Goal: Information Seeking & Learning: Compare options

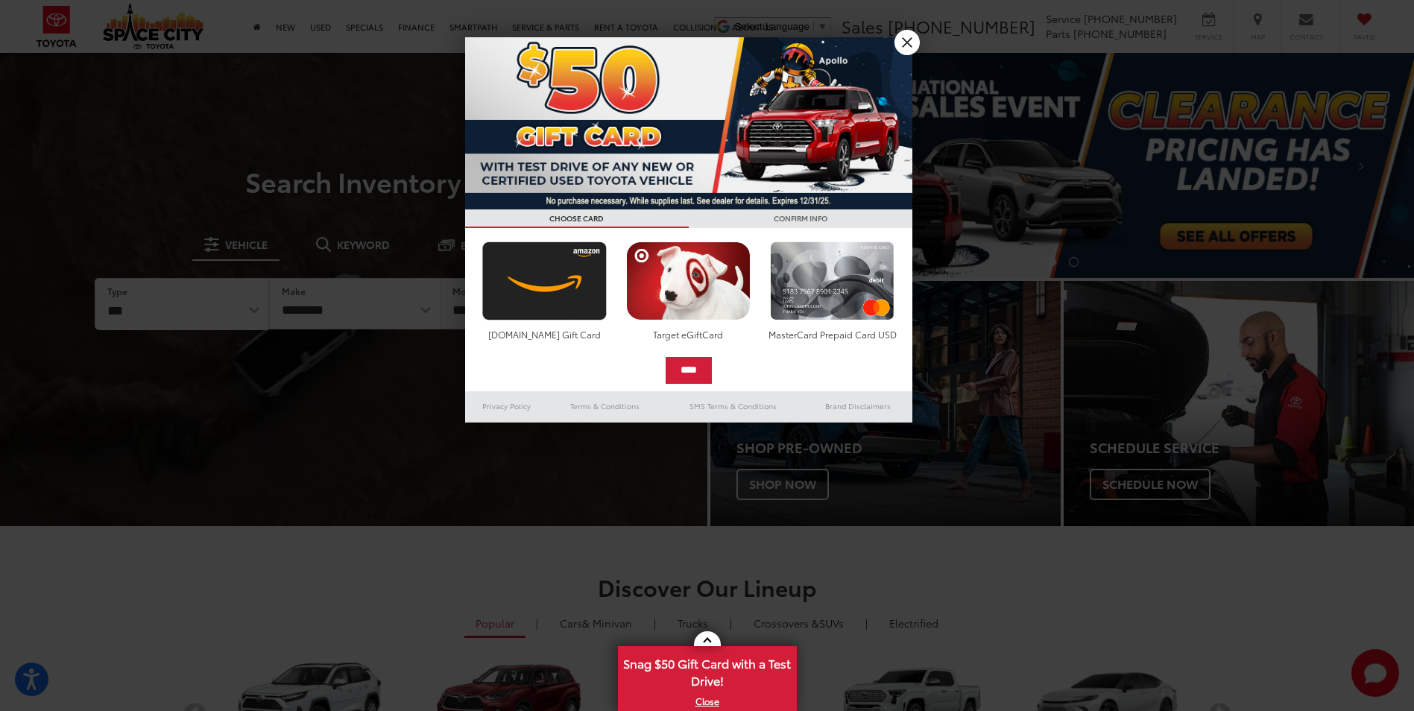
select select "******"
click at [95, 279] on select "*** *** **** *********" at bounding box center [181, 304] width 172 height 51
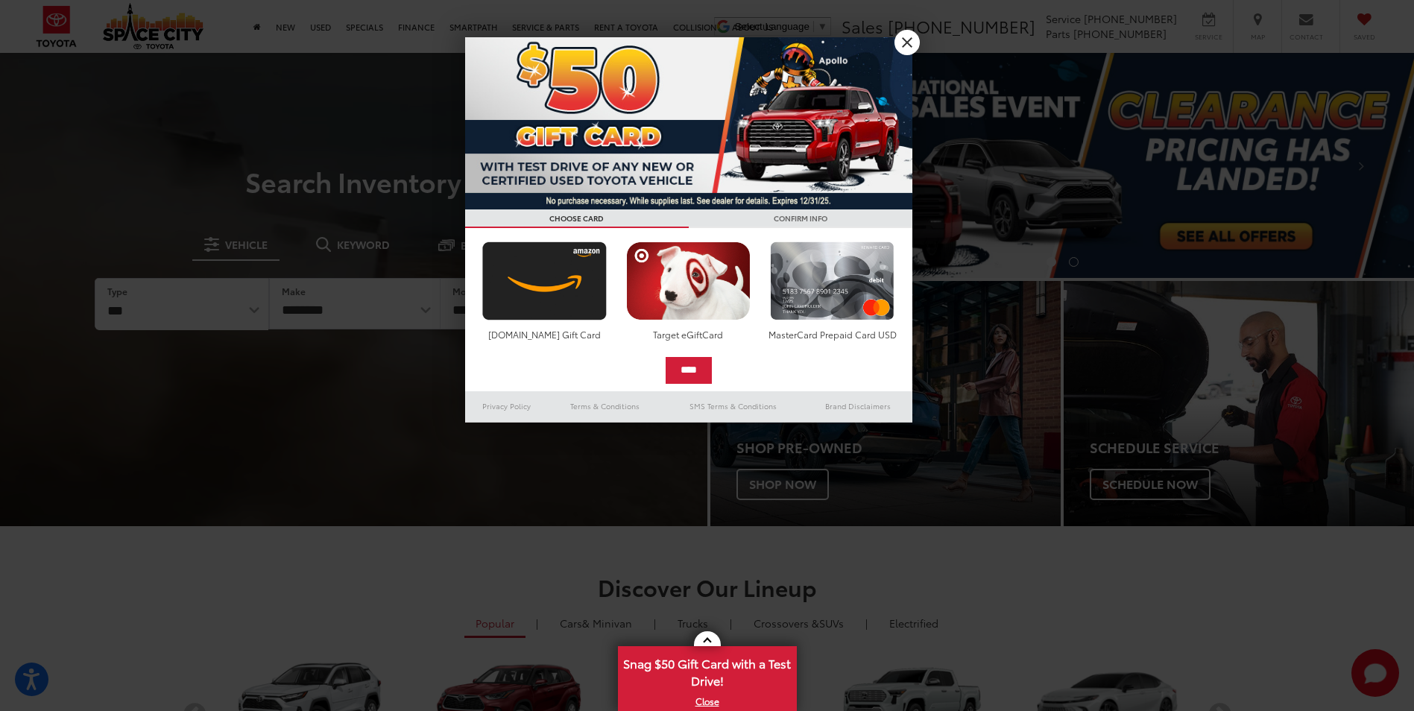
select select "******"
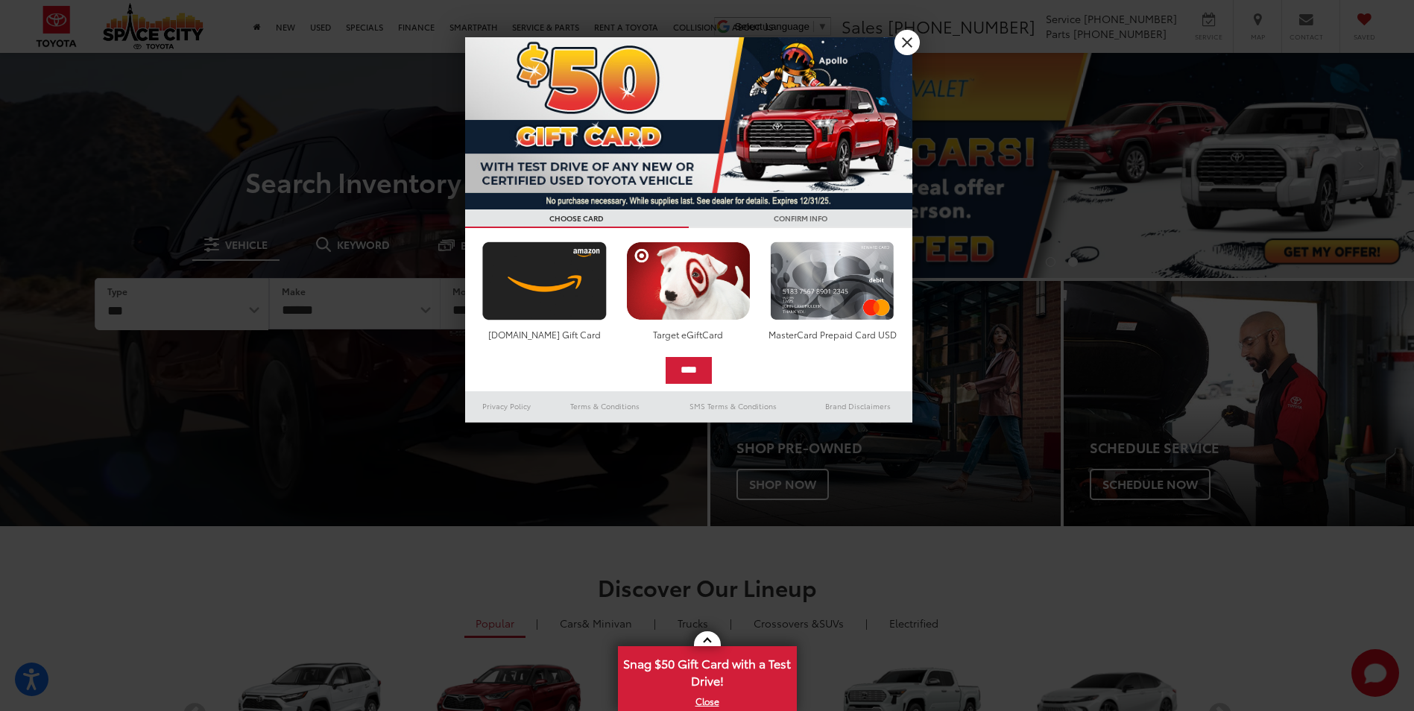
click at [336, 315] on div at bounding box center [707, 355] width 1414 height 711
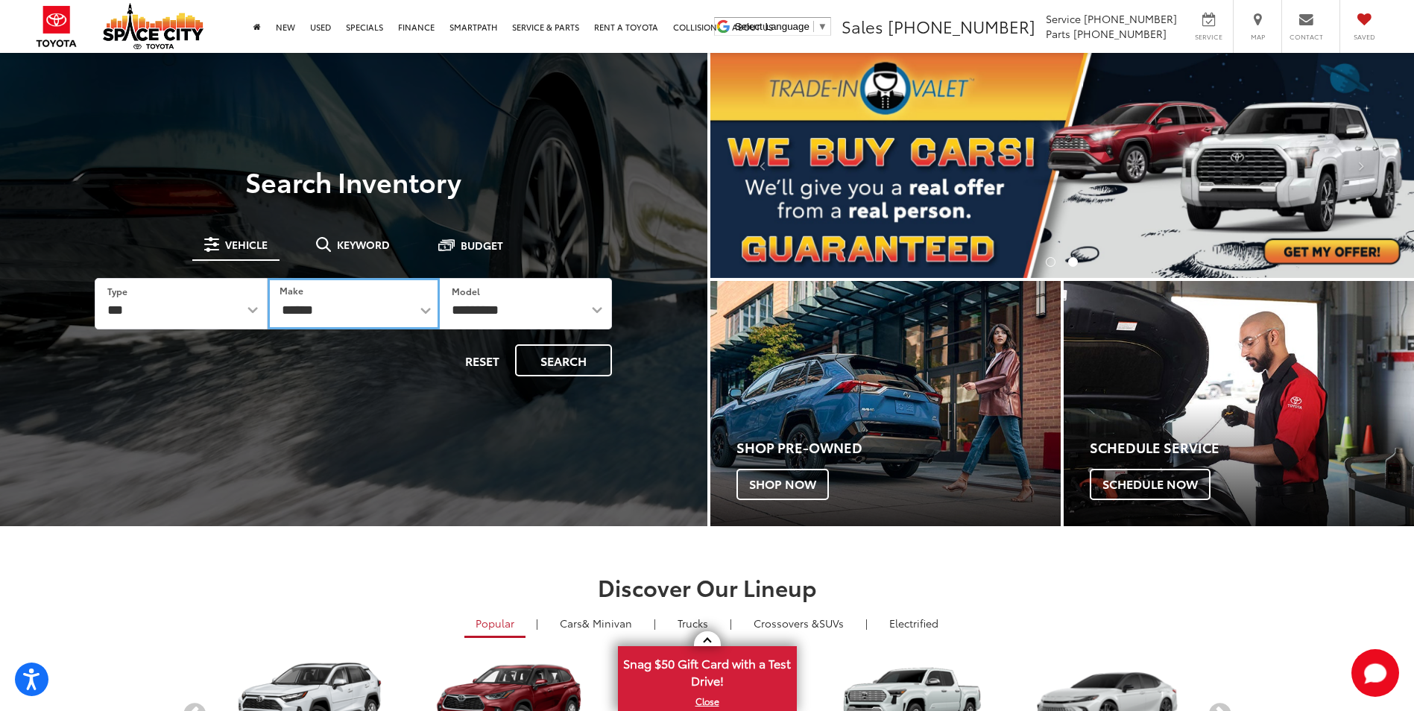
click at [337, 315] on select "******** ******" at bounding box center [354, 303] width 172 height 51
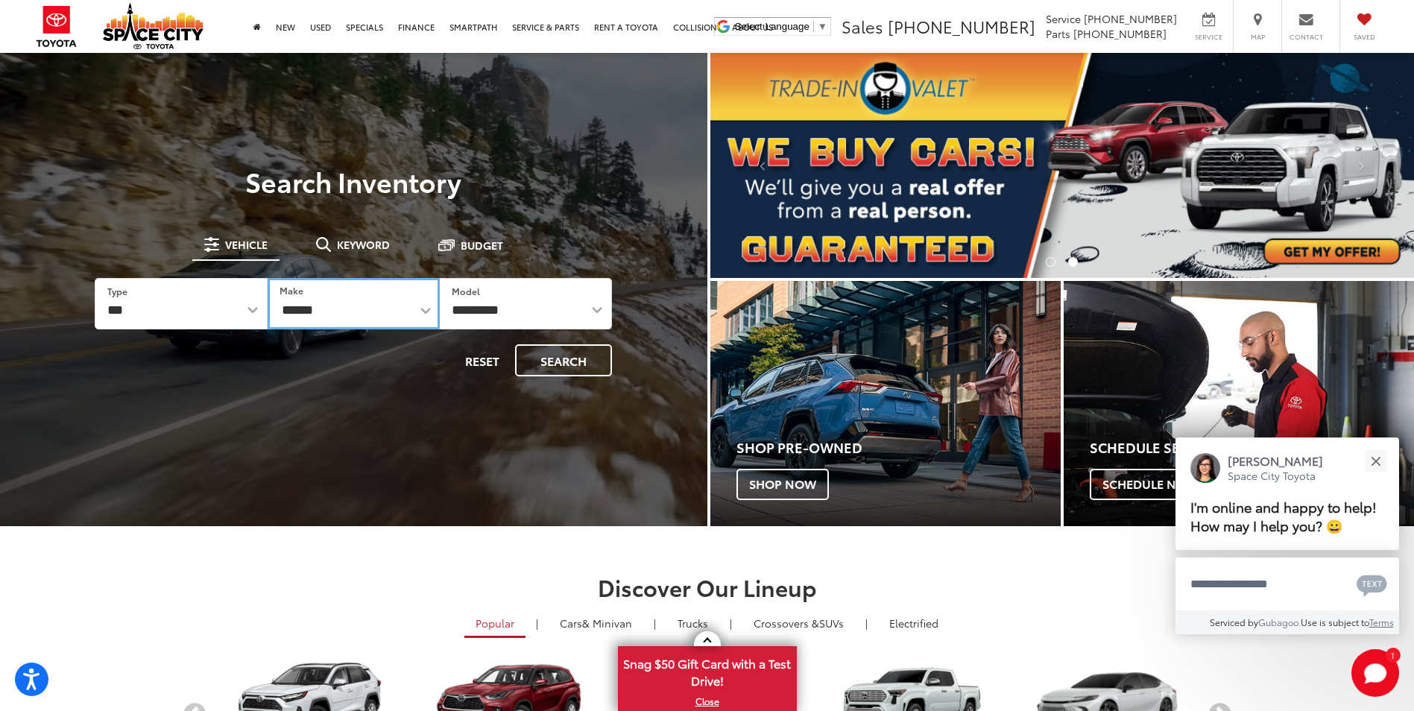
click at [268, 278] on select "******** ******" at bounding box center [354, 303] width 172 height 51
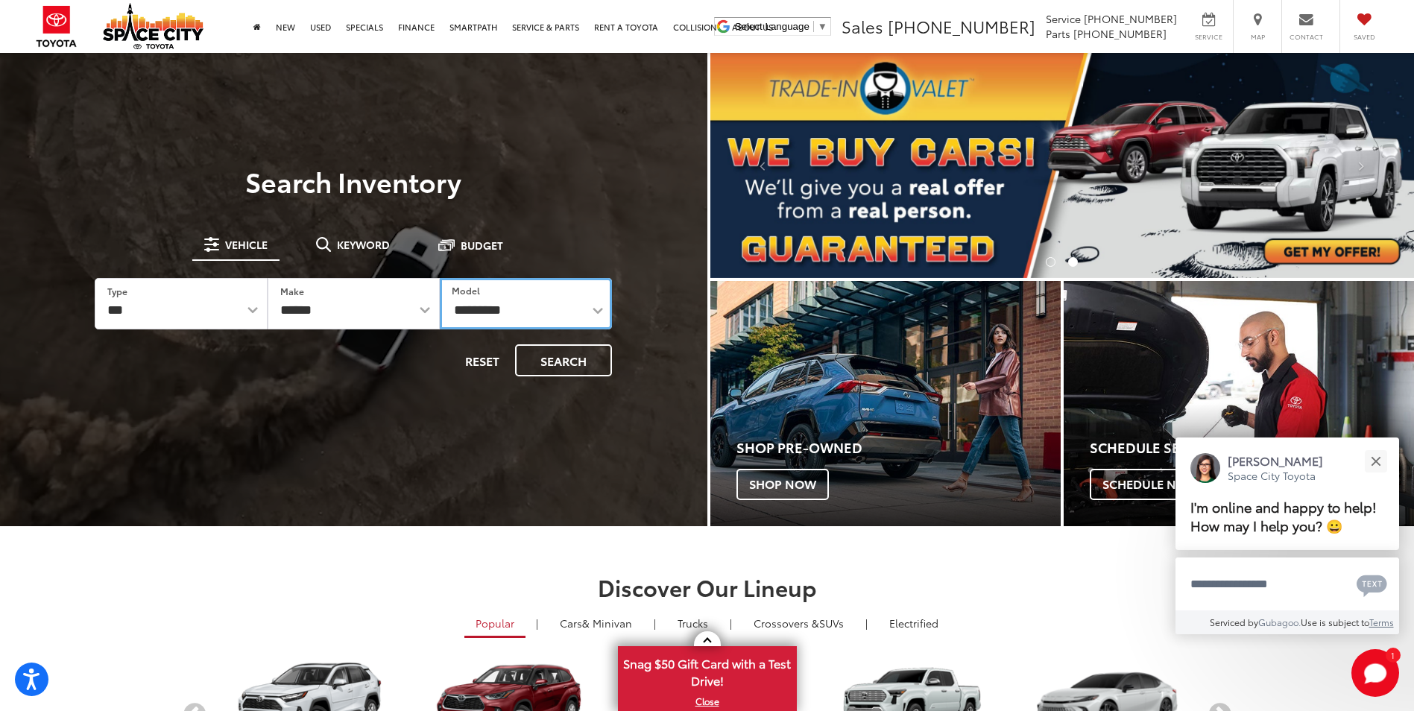
click at [479, 309] on select "**********" at bounding box center [526, 303] width 172 height 51
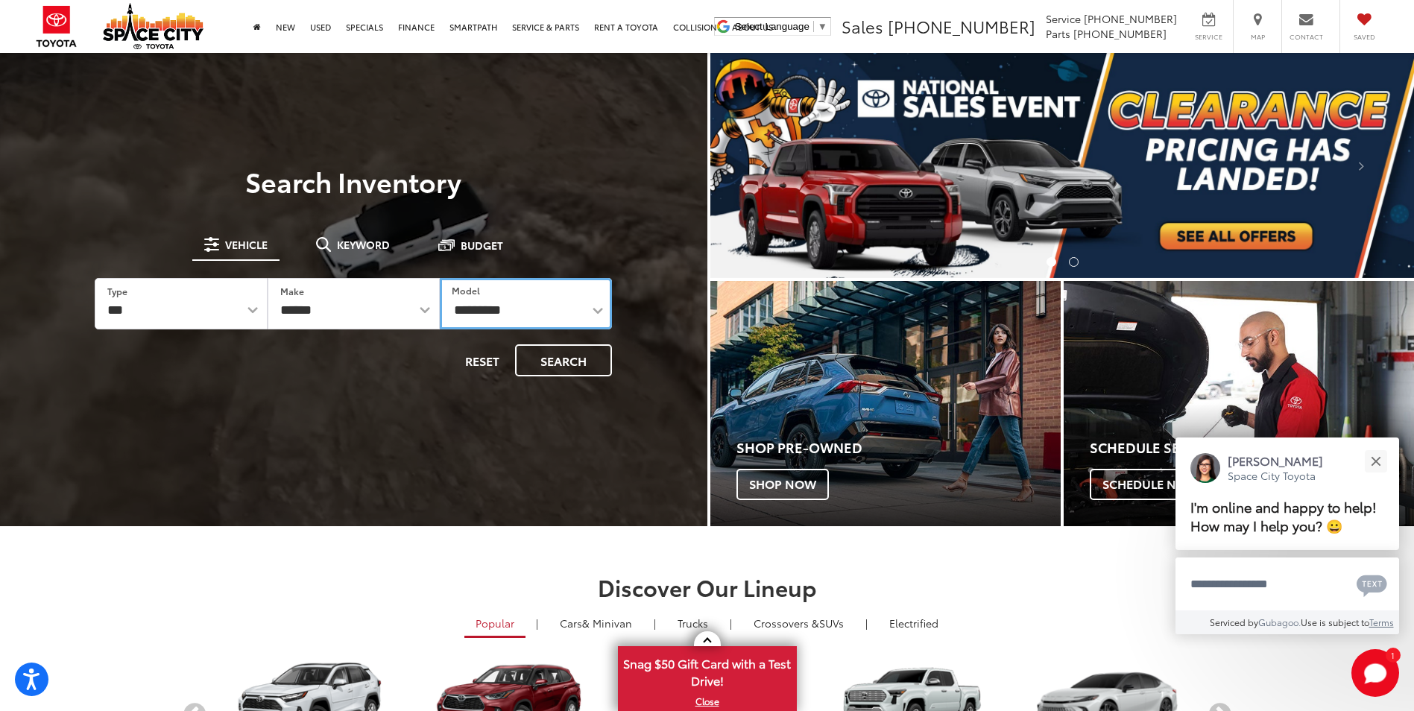
select select "******"
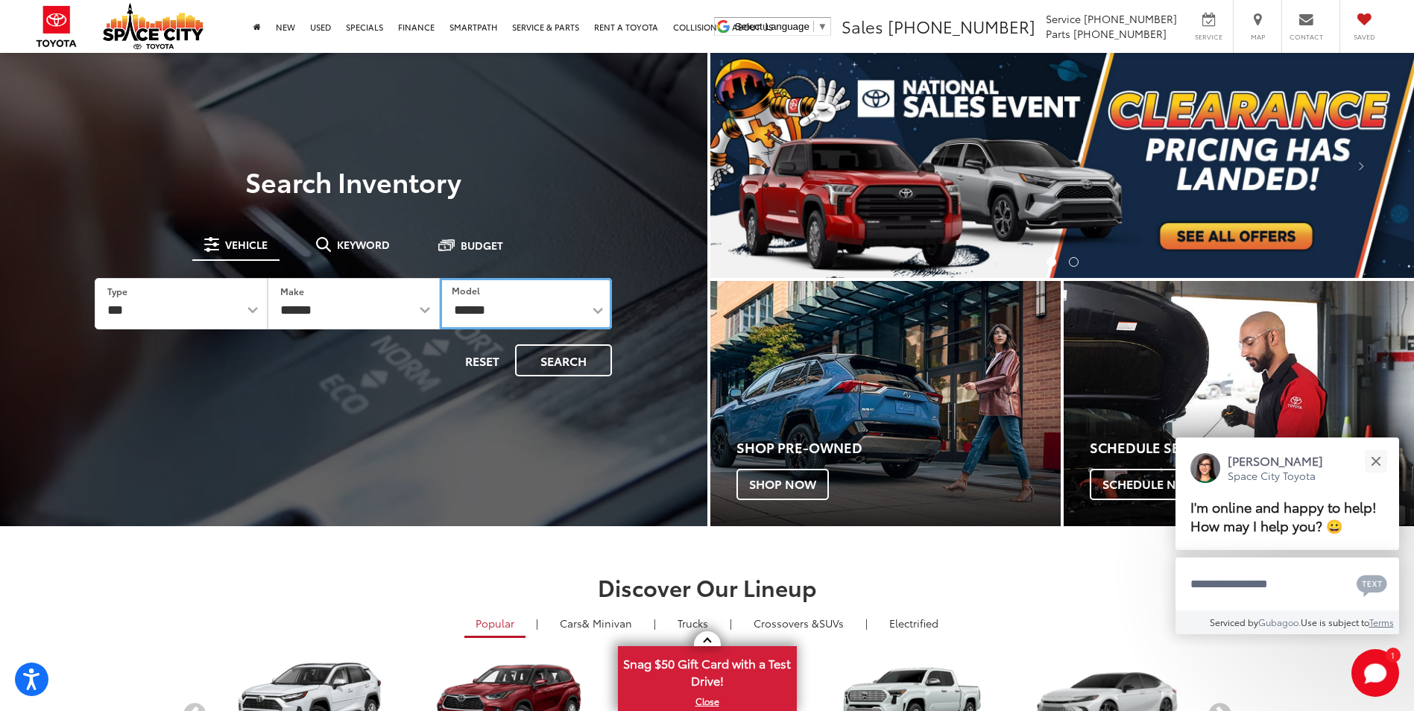
click at [440, 278] on select "**********" at bounding box center [526, 303] width 172 height 51
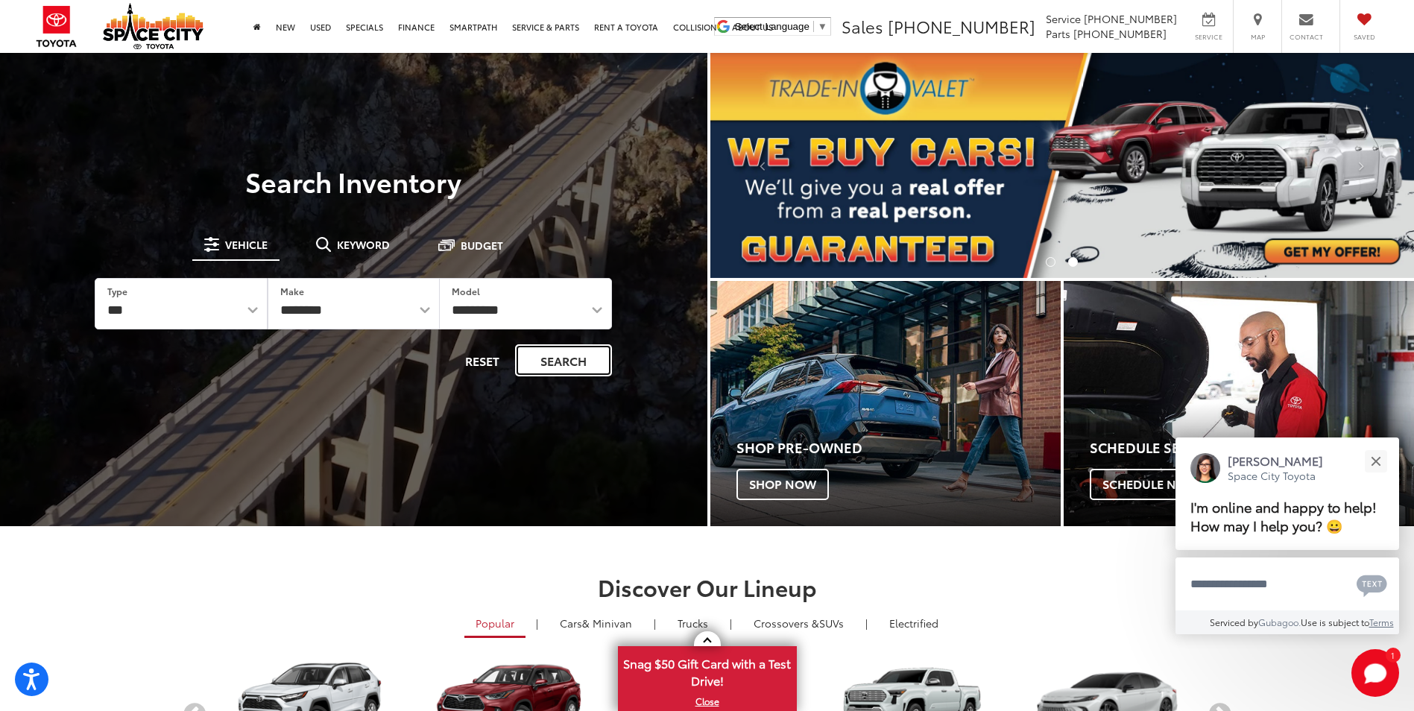
click at [549, 356] on button "Search" at bounding box center [563, 360] width 97 height 32
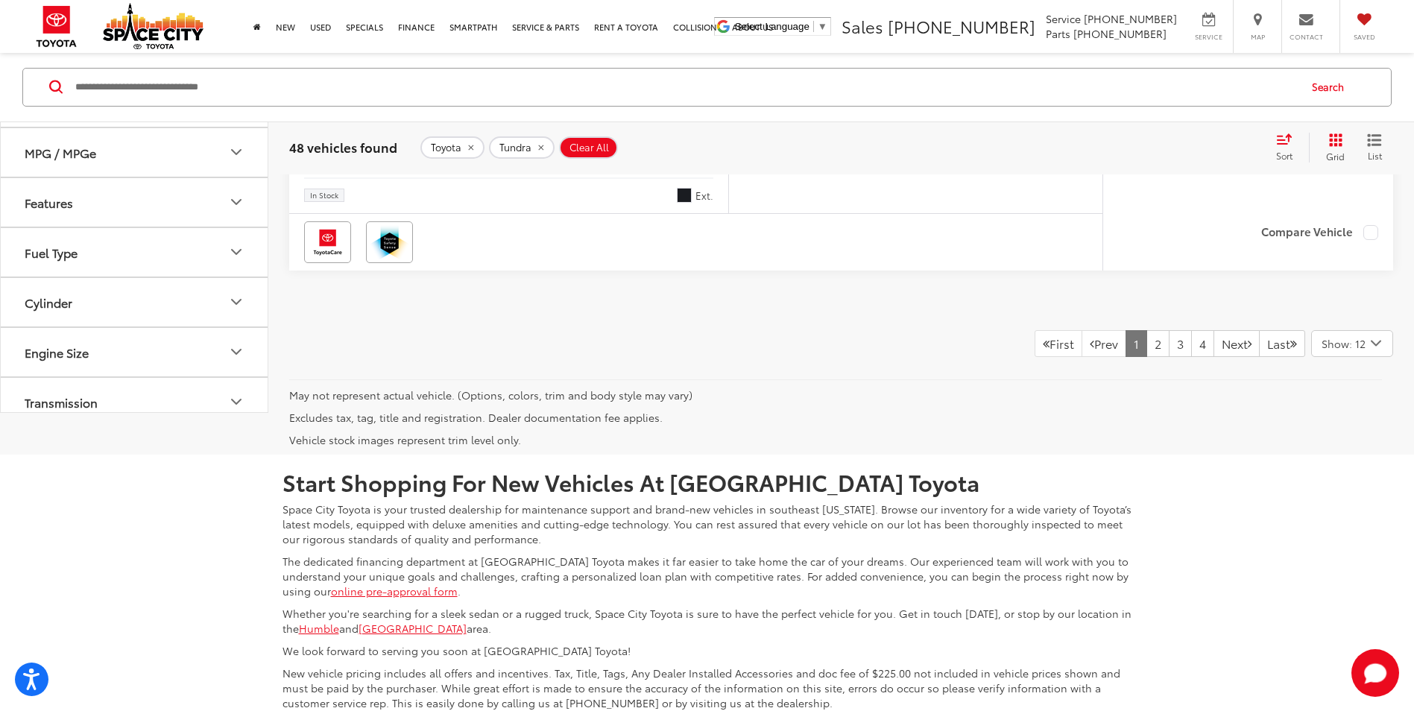
scroll to position [6636, 0]
click at [1191, 359] on link "4" at bounding box center [1202, 345] width 23 height 27
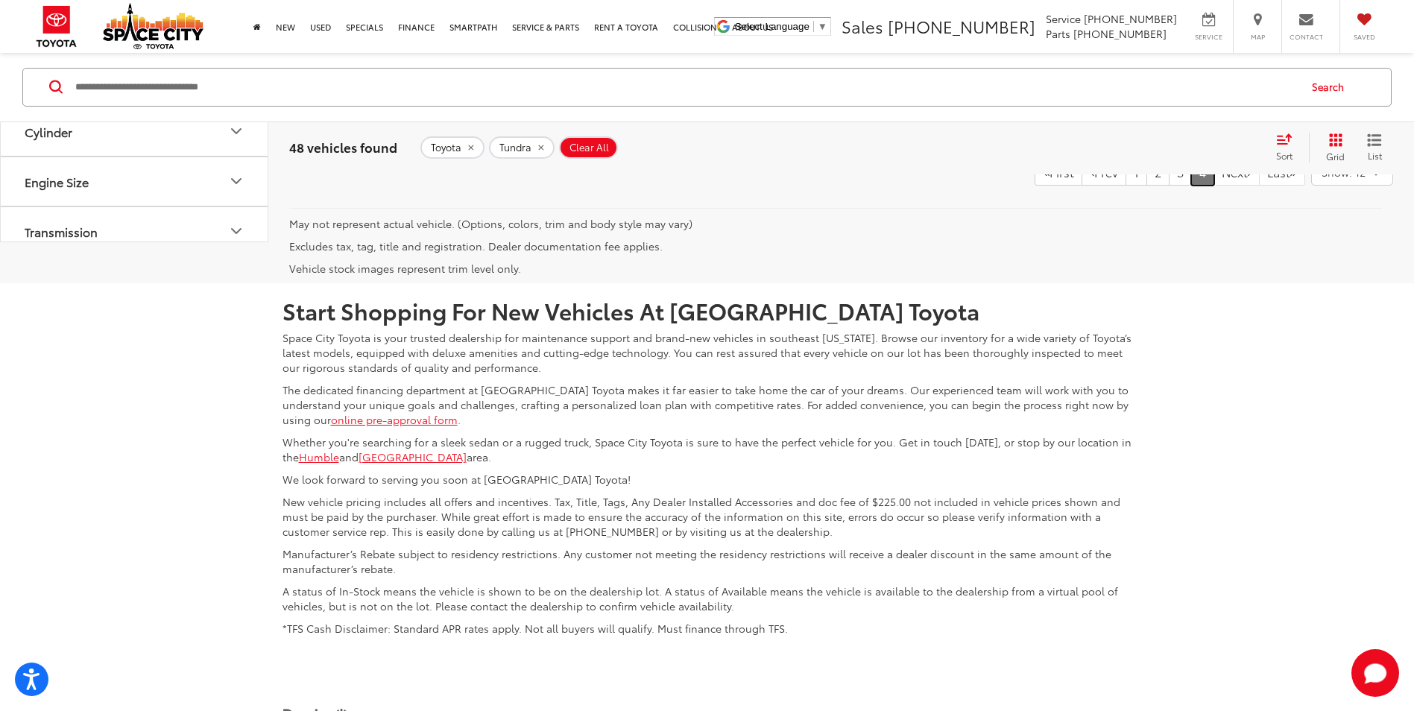
scroll to position [7150, 0]
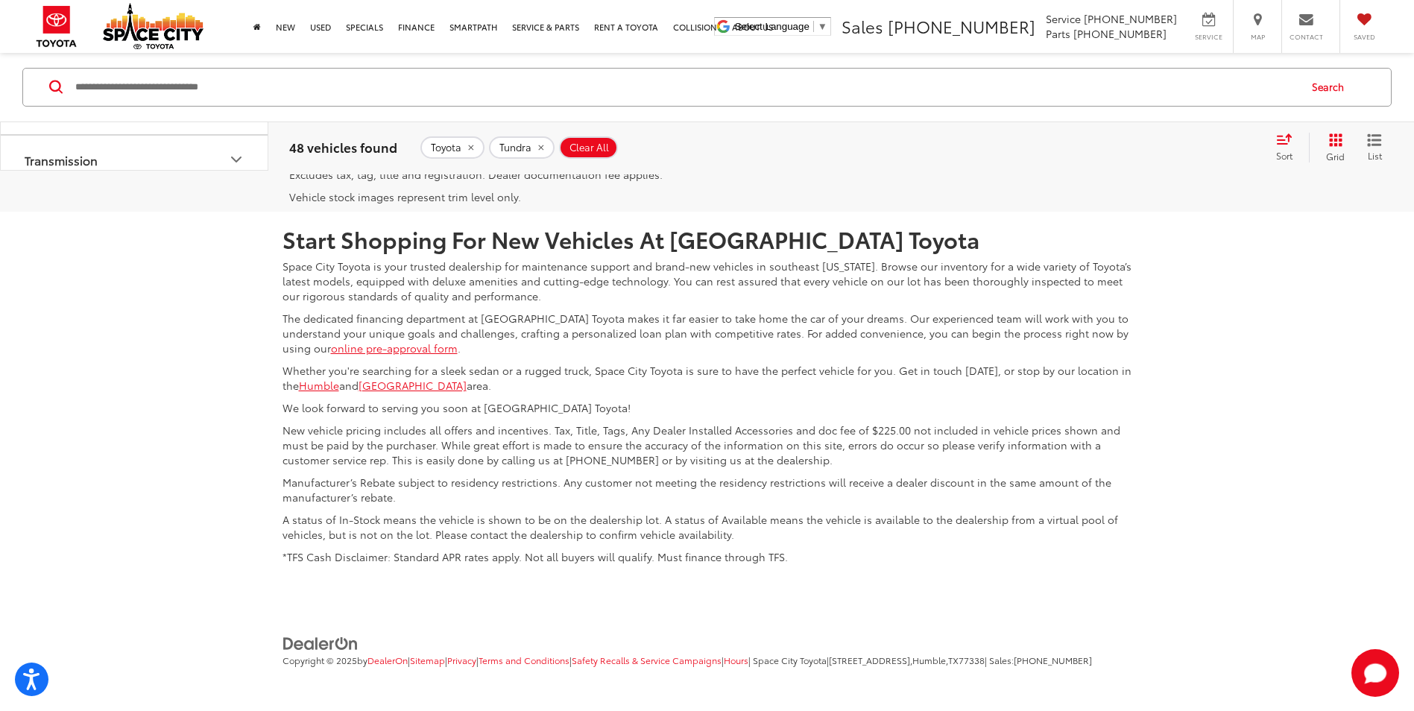
click at [1218, 114] on link "Next" at bounding box center [1237, 100] width 46 height 27
click at [1169, 114] on link "3" at bounding box center [1180, 100] width 23 height 27
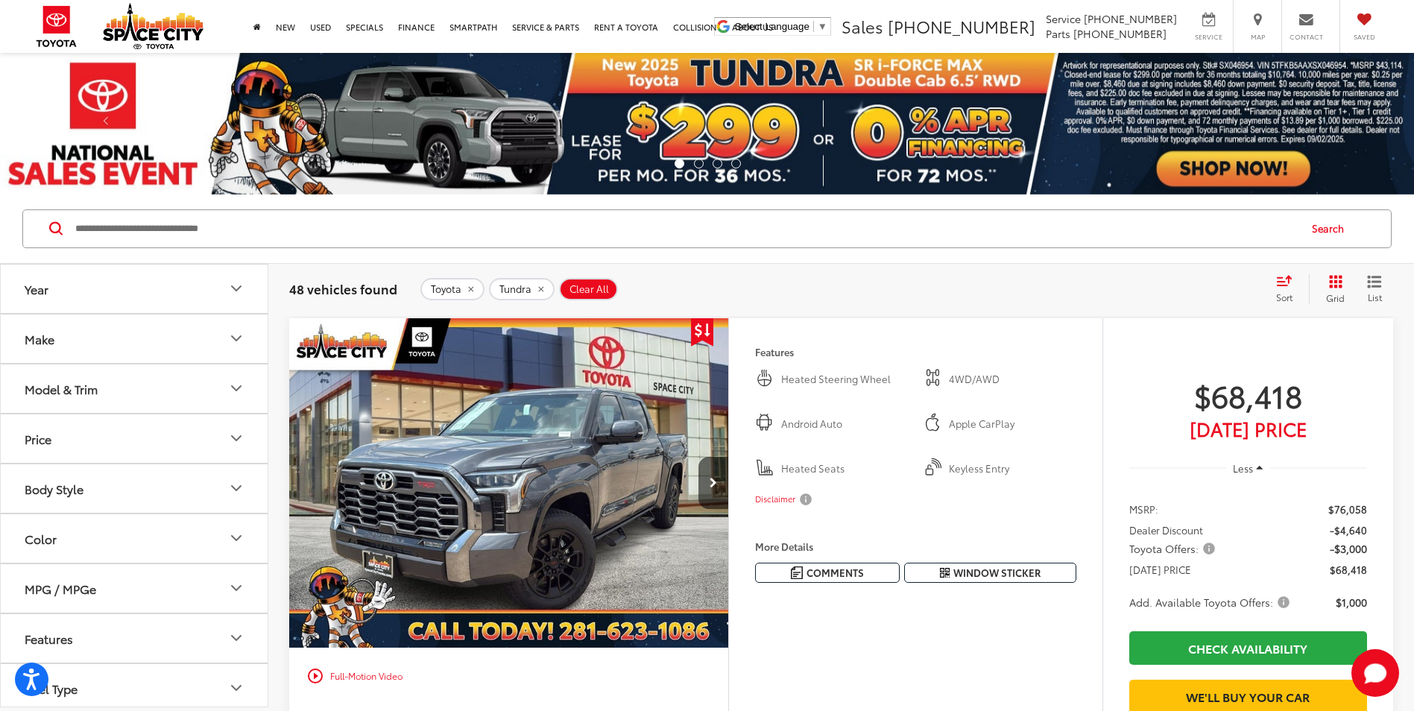
click at [582, 289] on span "Clear All" at bounding box center [590, 289] width 40 height 12
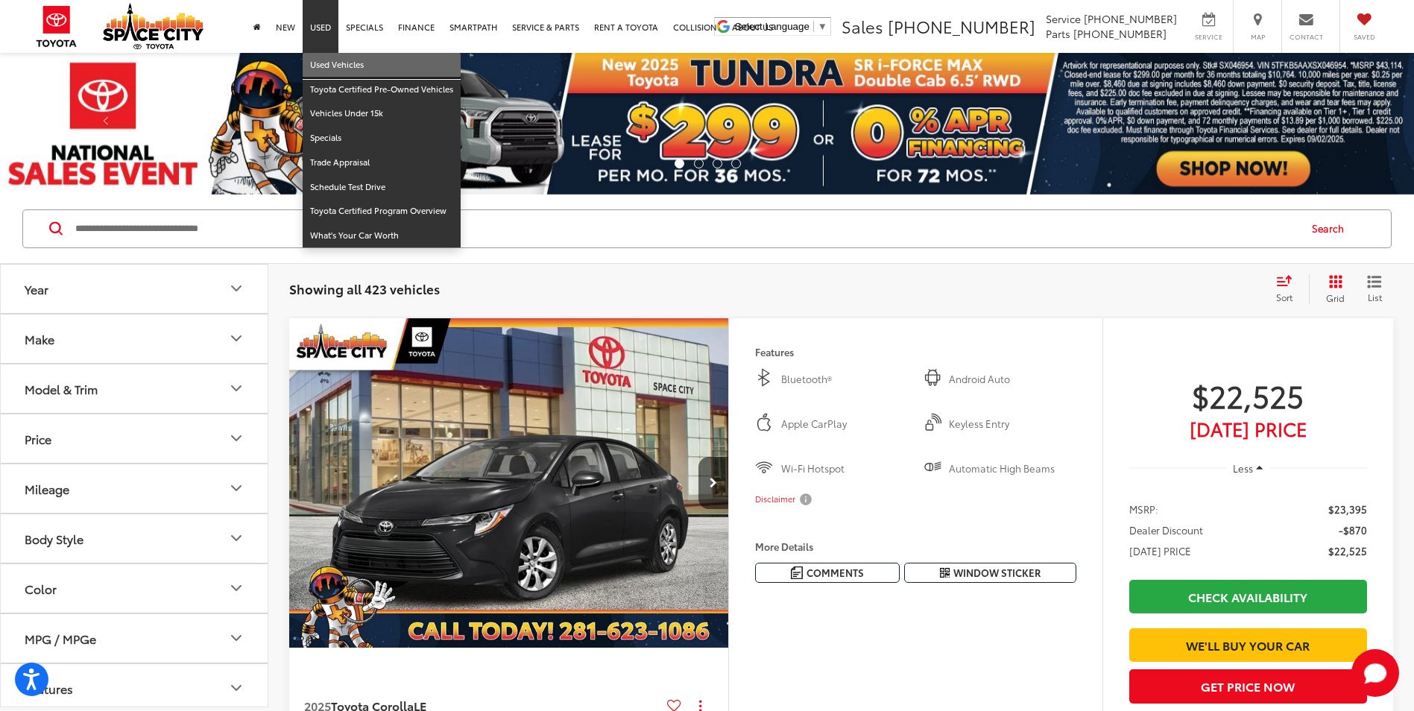
click at [326, 65] on link "Used Vehicles" at bounding box center [382, 65] width 158 height 25
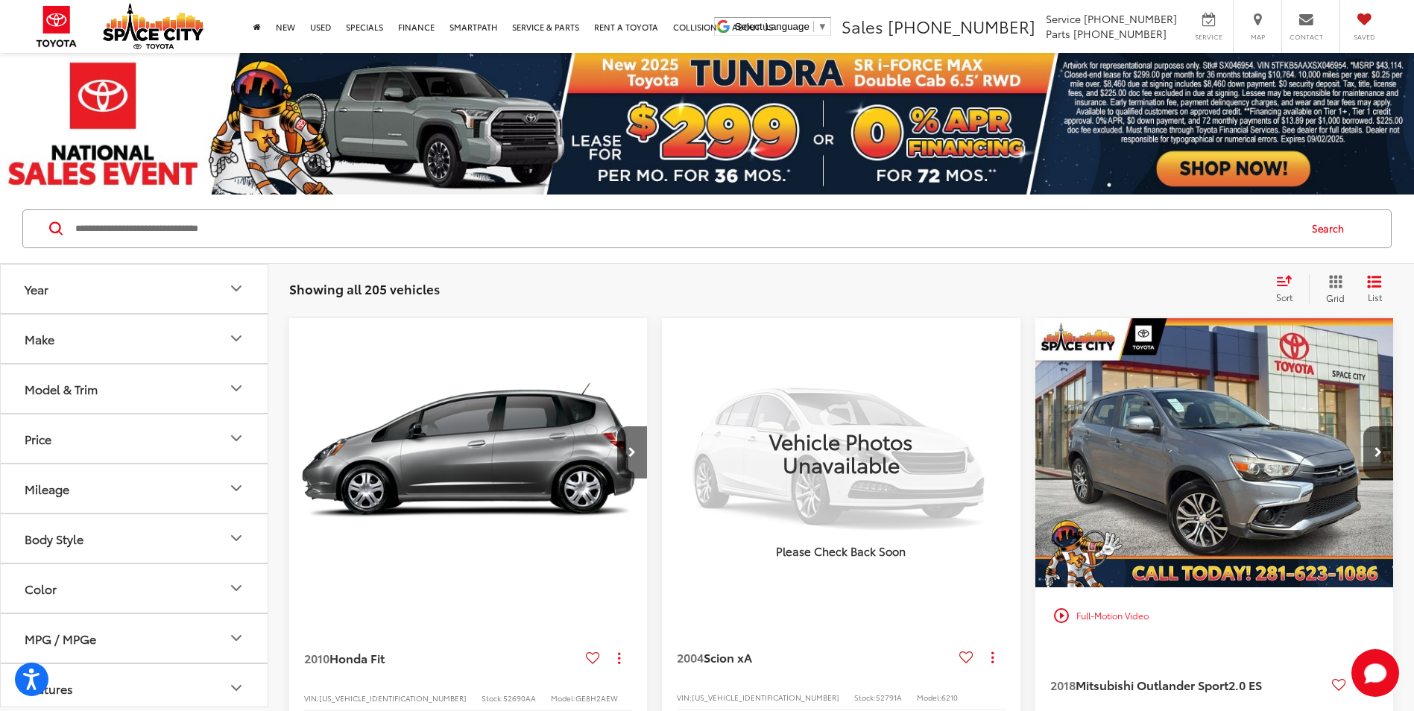
click at [229, 336] on icon "Make" at bounding box center [236, 339] width 18 height 18
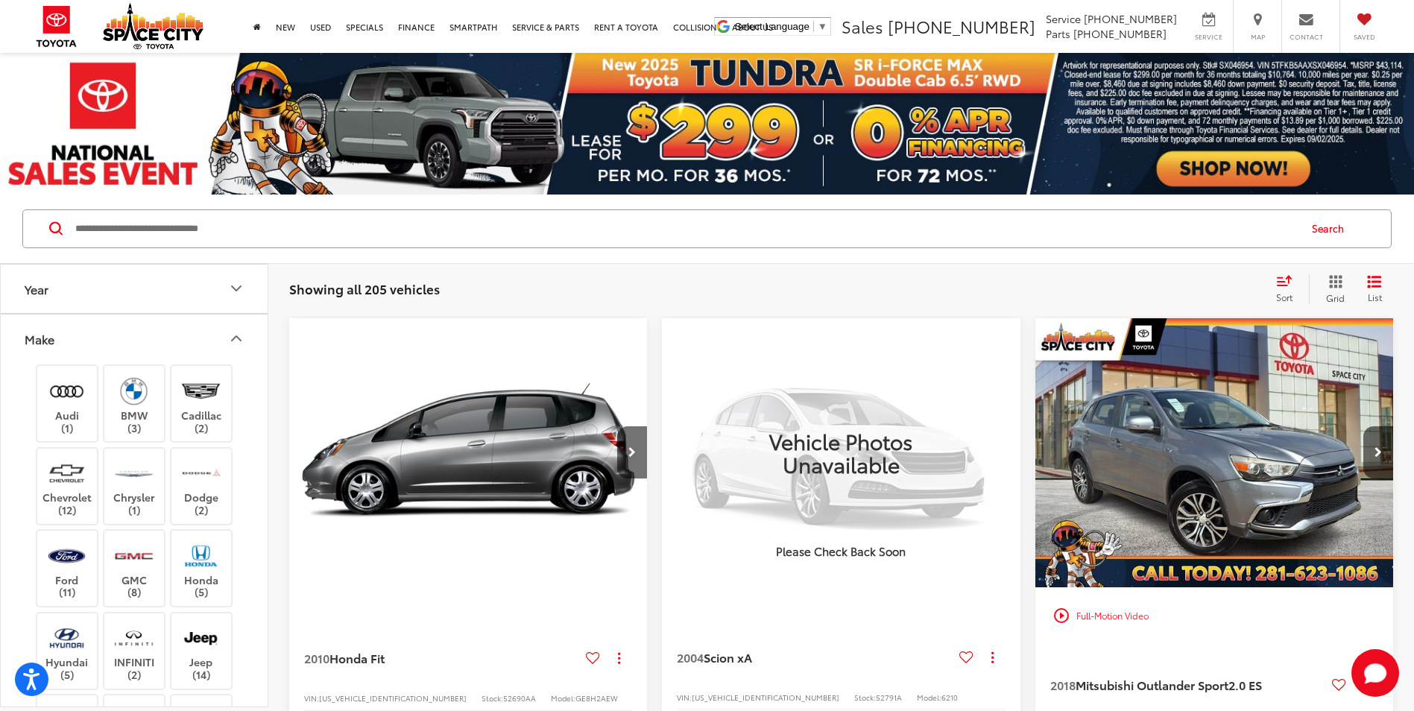
click at [231, 336] on icon "Make" at bounding box center [236, 339] width 18 height 18
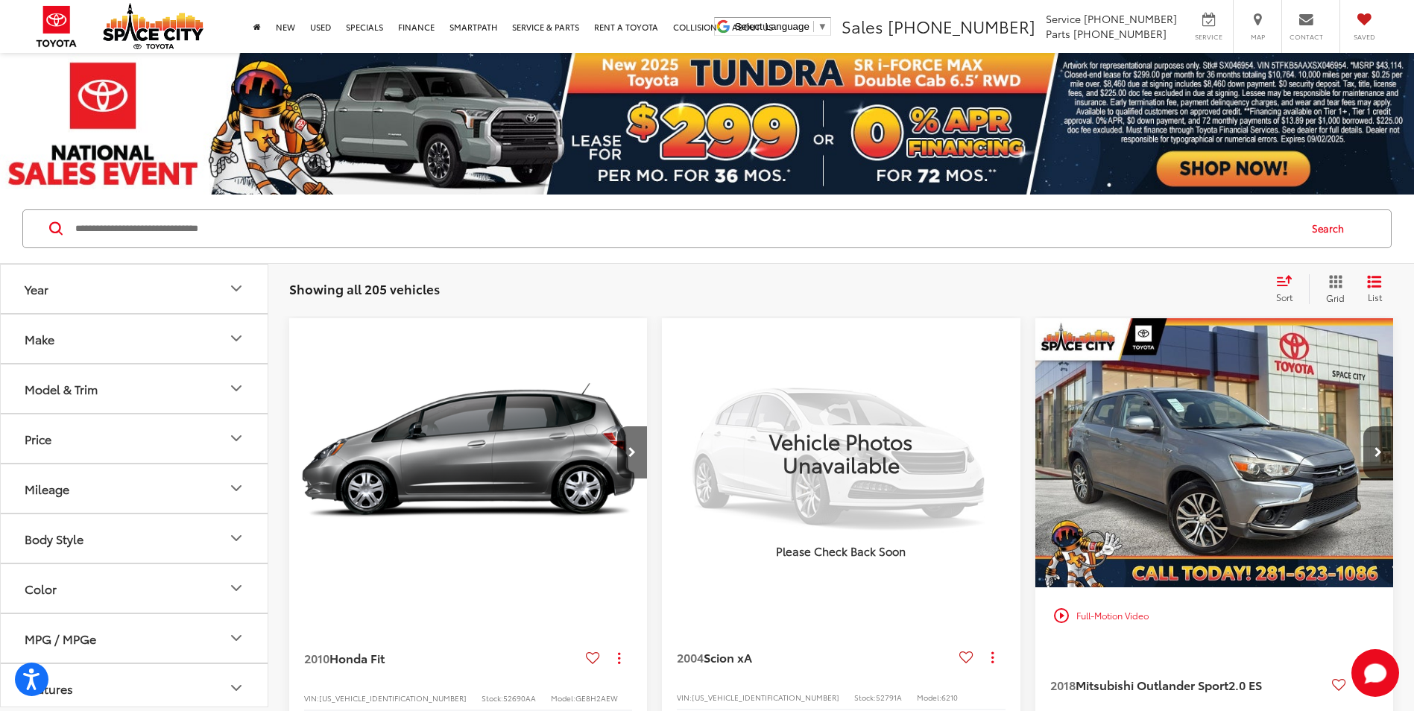
click at [212, 343] on button "Make" at bounding box center [135, 339] width 268 height 48
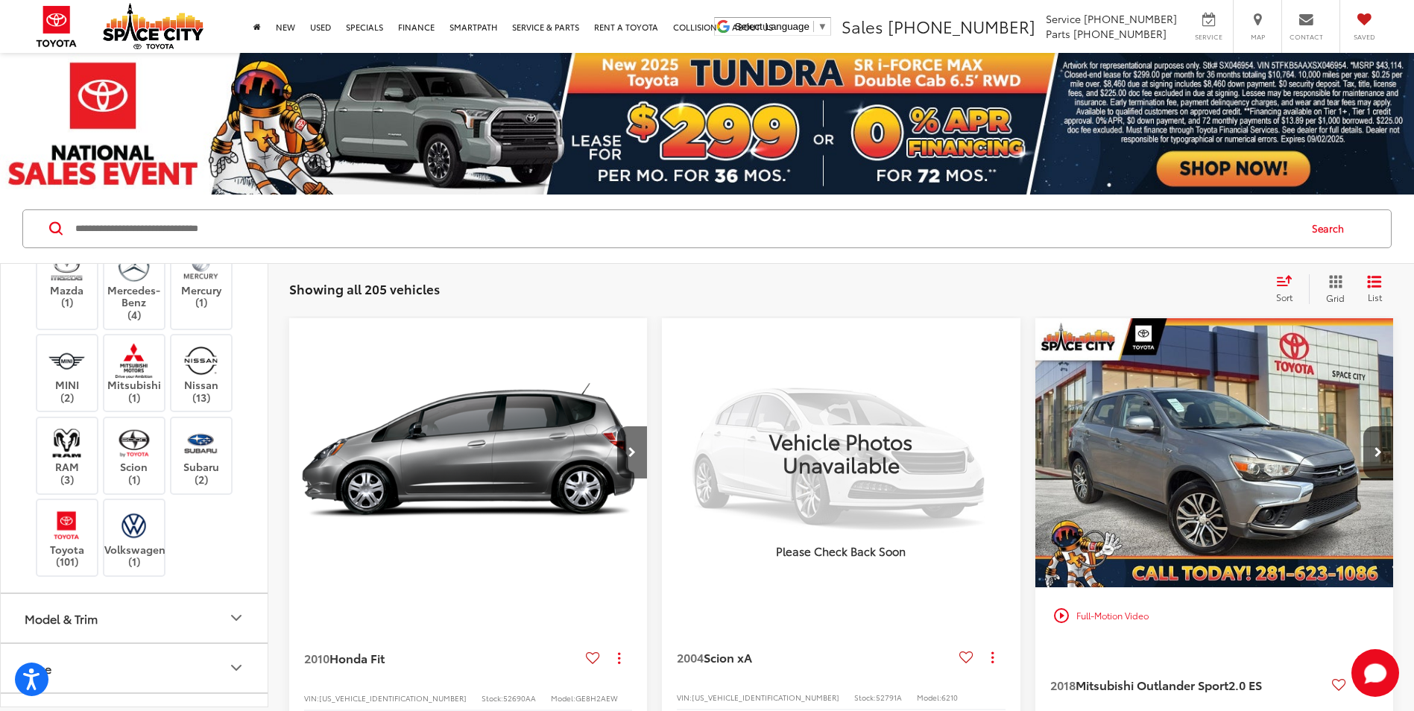
scroll to position [671, 0]
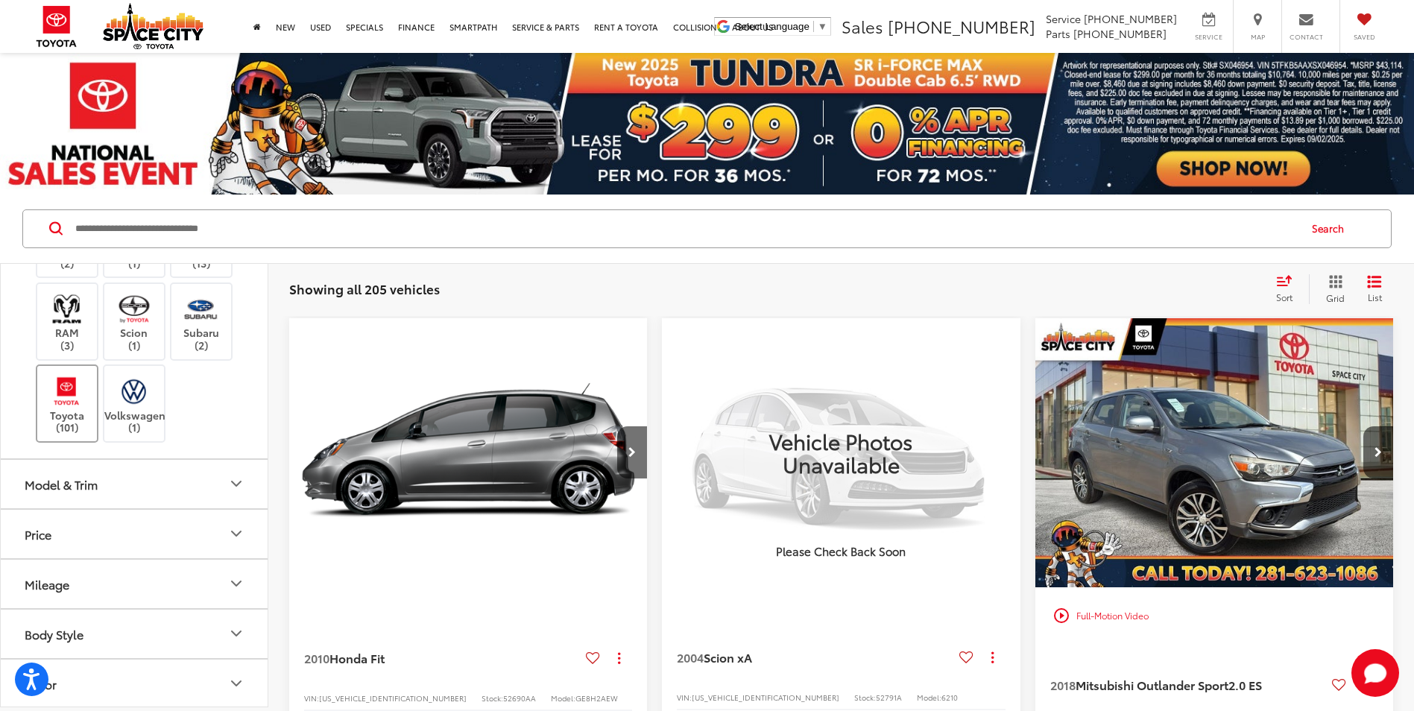
click at [76, 414] on label "Toyota (101)" at bounding box center [67, 404] width 60 height 60
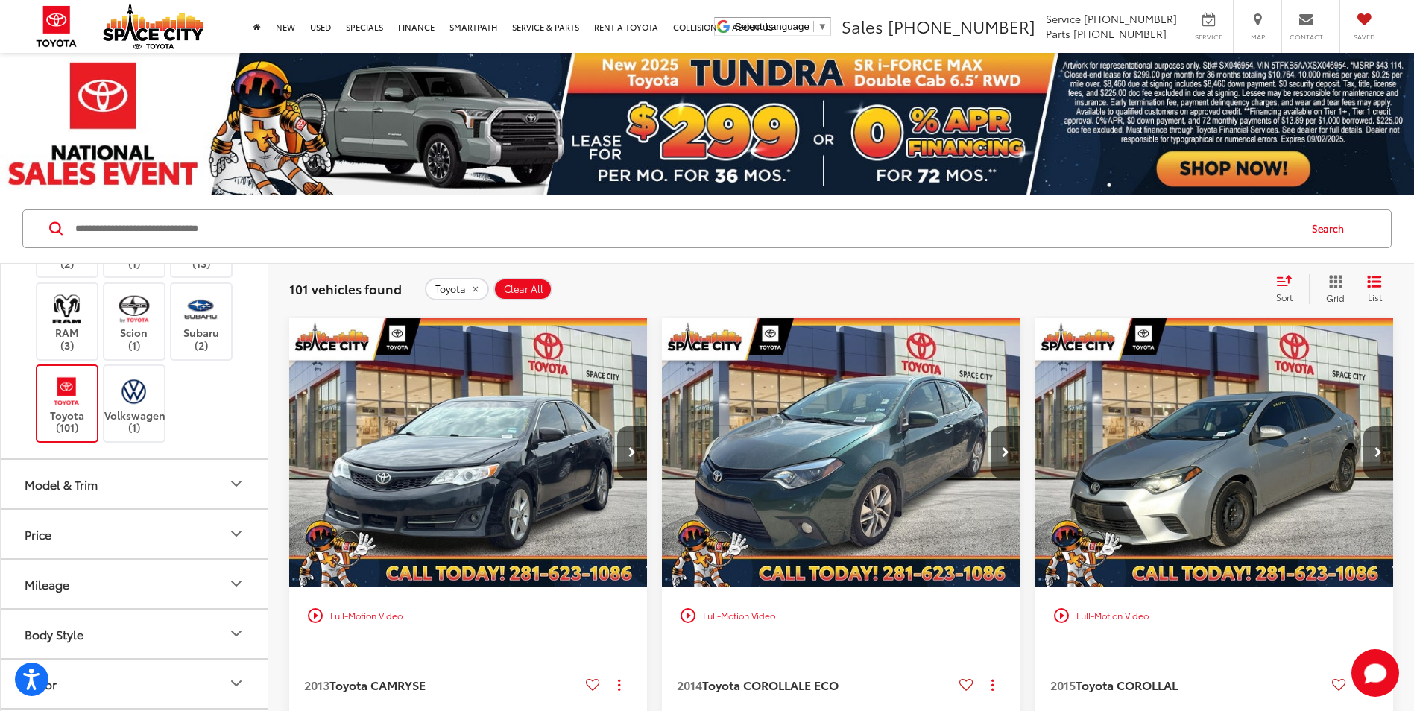
scroll to position [75, 0]
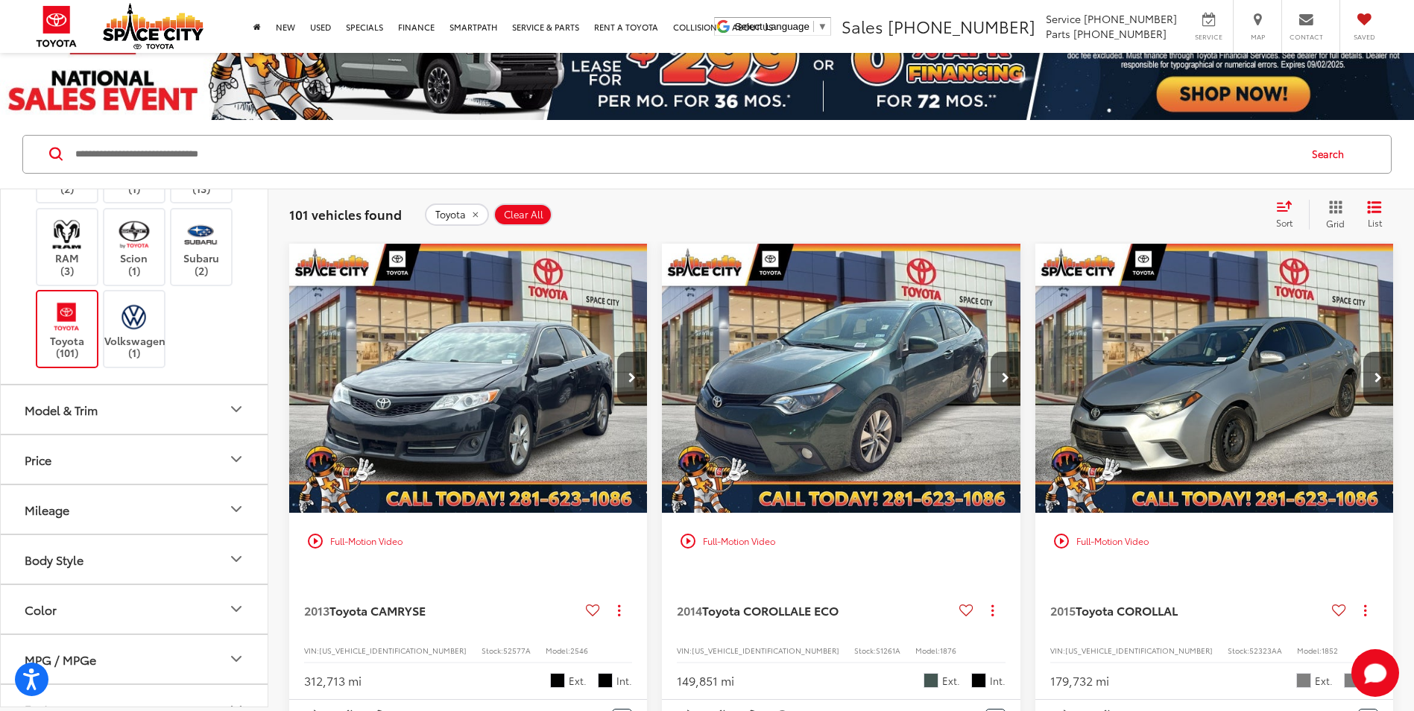
click at [233, 415] on icon "Model & Trim" at bounding box center [236, 409] width 18 height 18
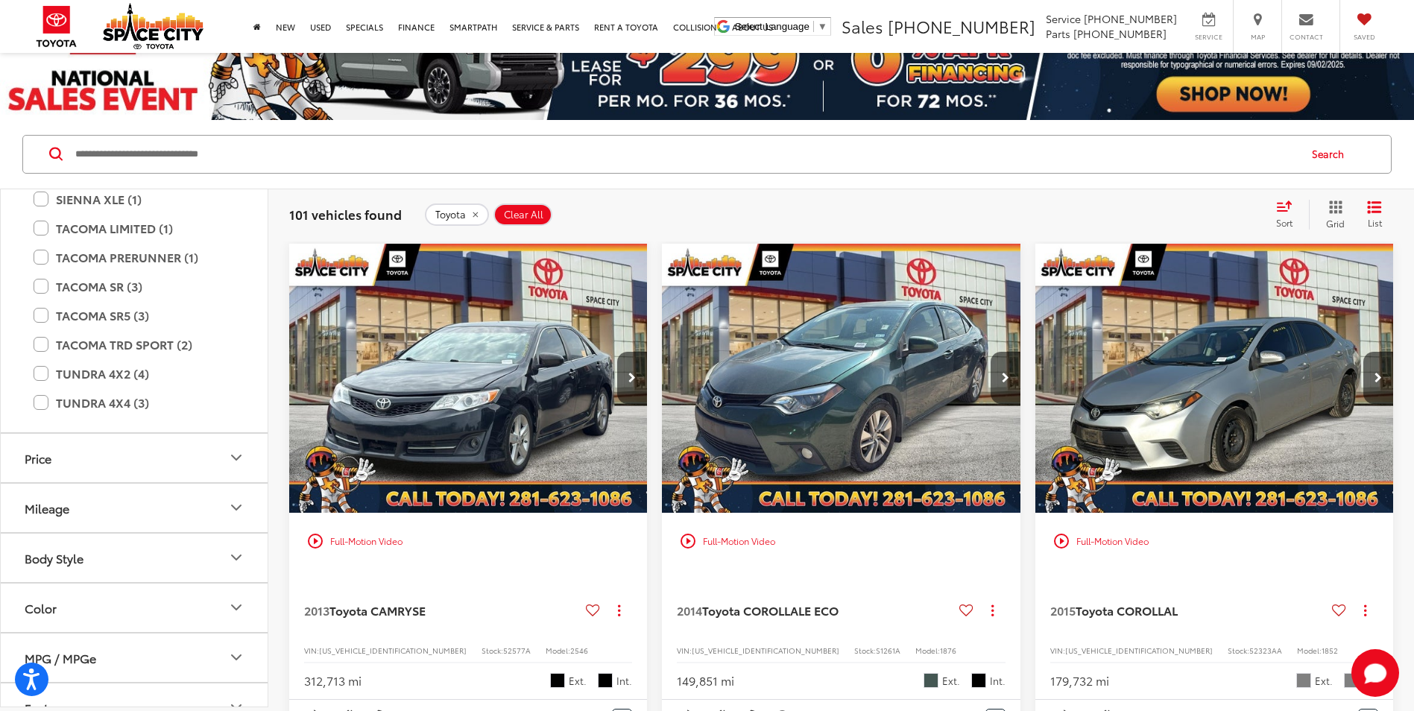
scroll to position [1491, 0]
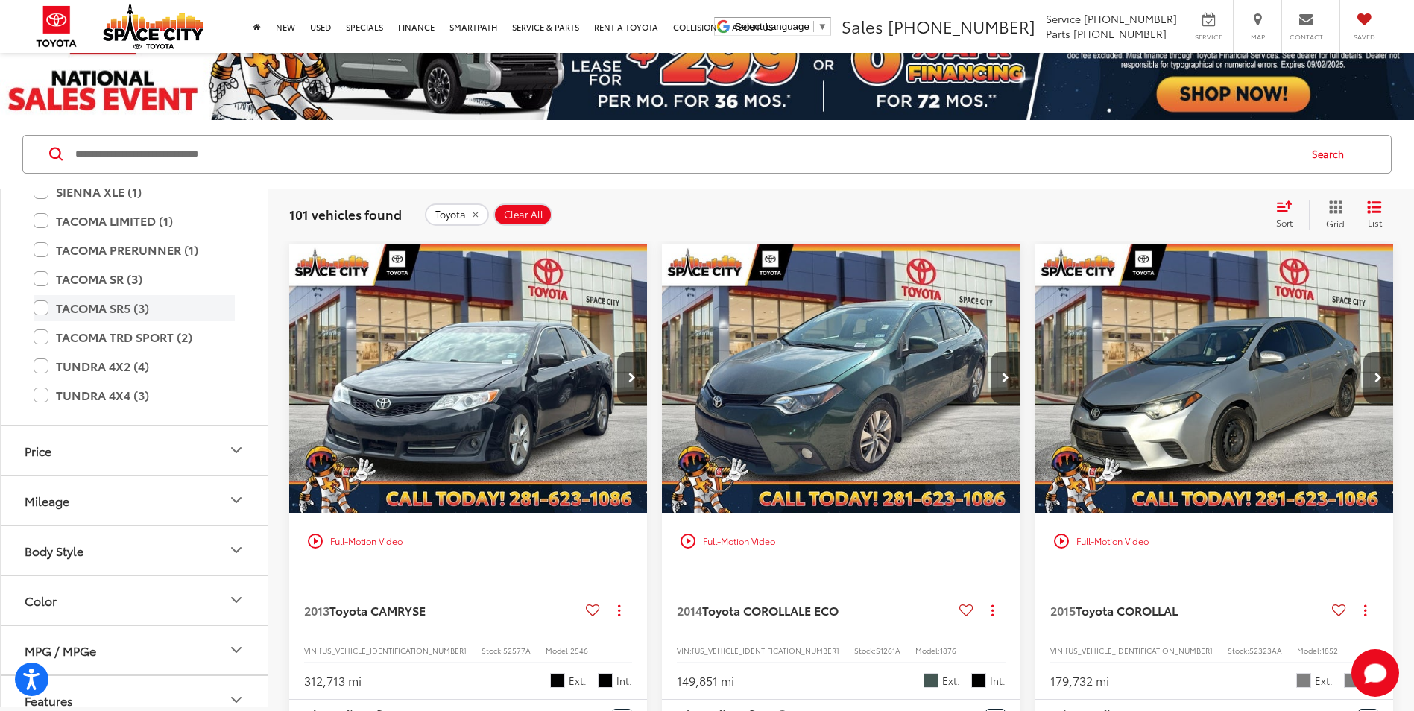
click at [34, 311] on label "TACOMA SR5 (3)" at bounding box center [134, 308] width 201 height 26
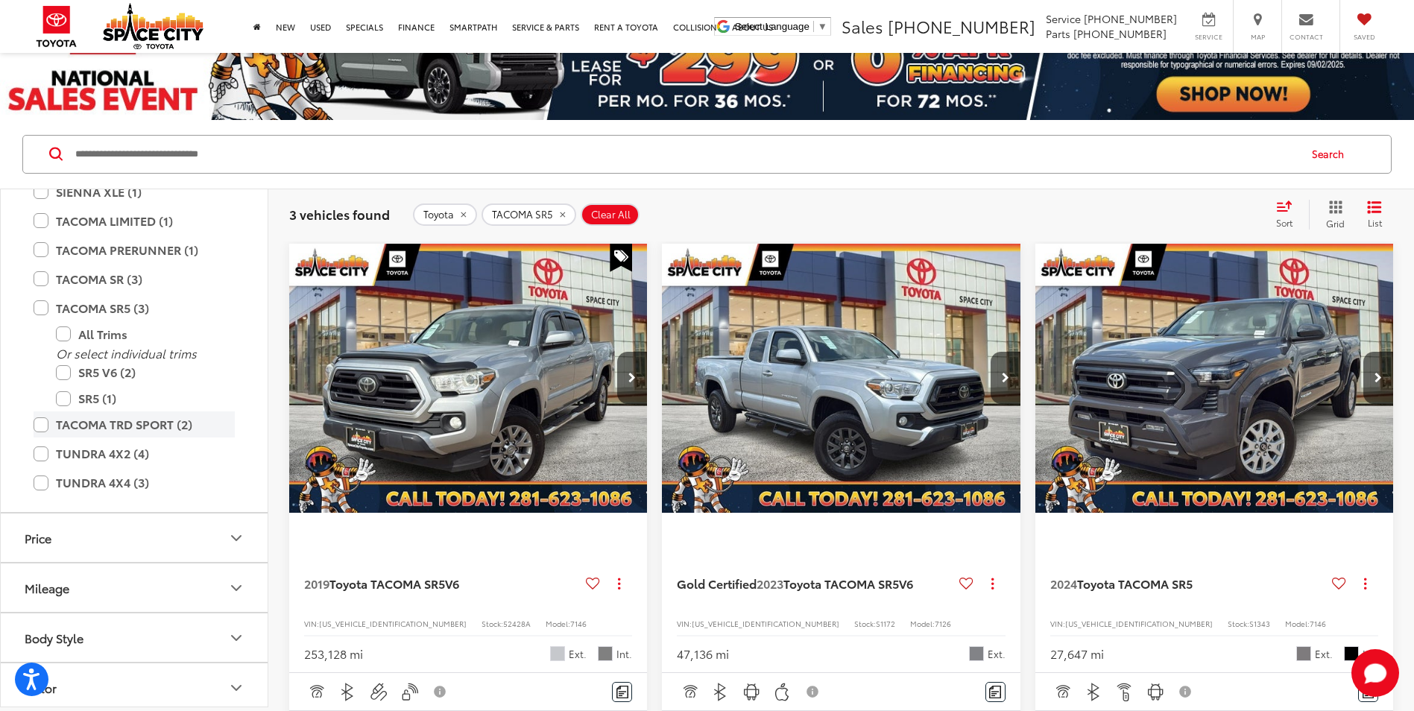
click at [40, 429] on label "TACOMA TRD SPORT (2)" at bounding box center [134, 425] width 201 height 26
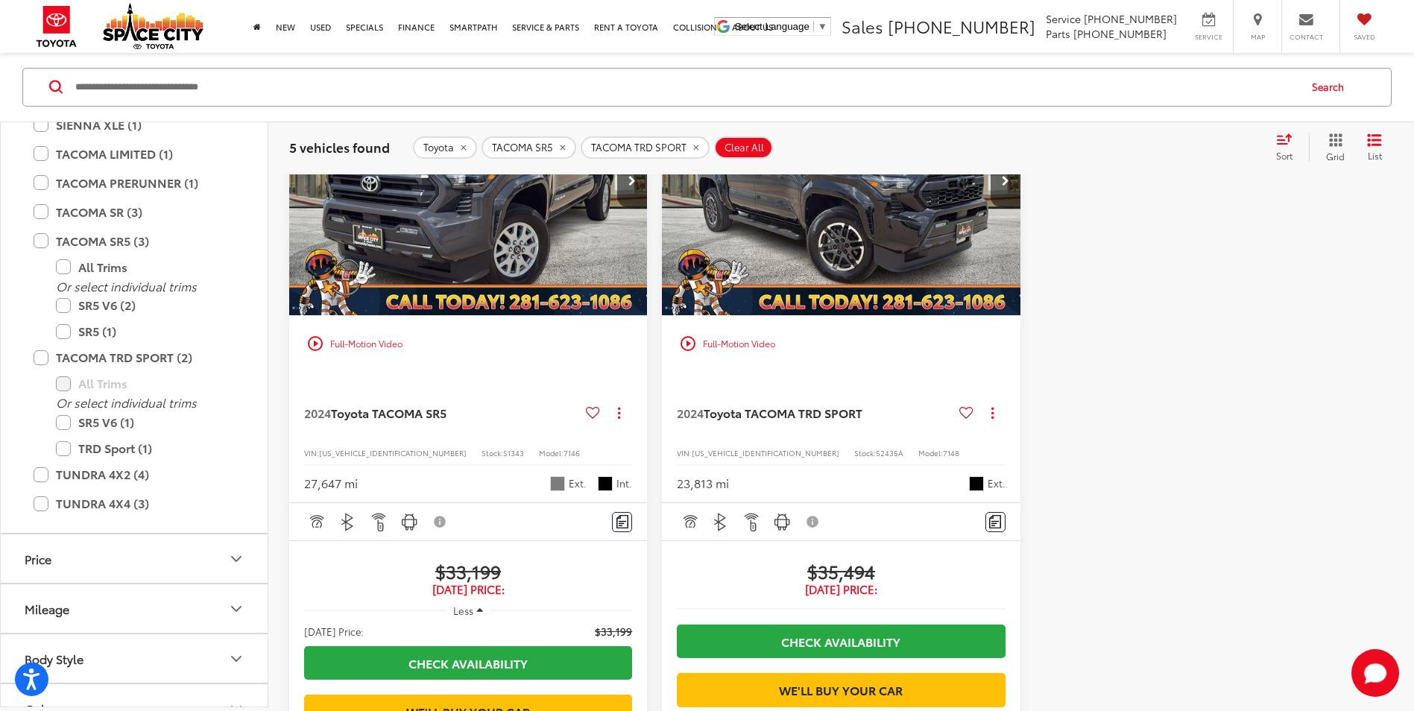
scroll to position [969, 0]
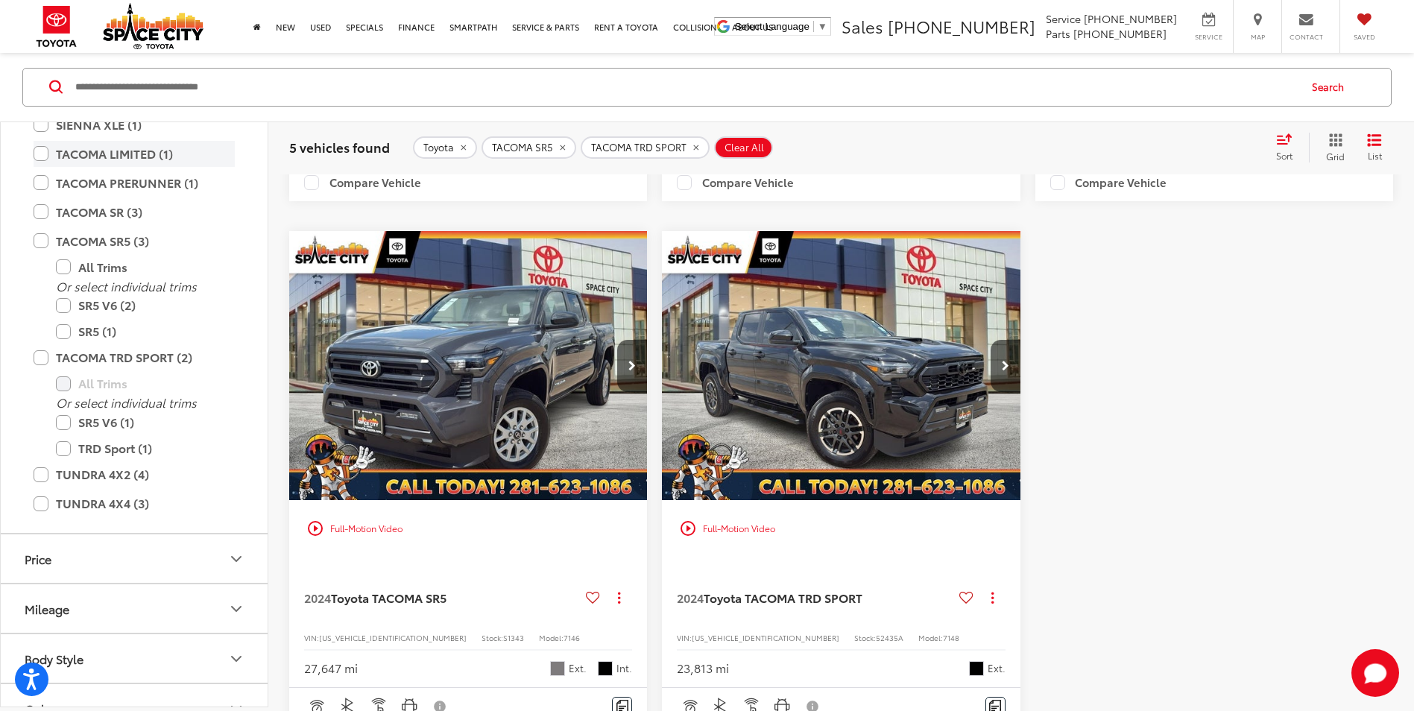
click at [42, 155] on label "TACOMA LIMITED (1)" at bounding box center [134, 154] width 201 height 26
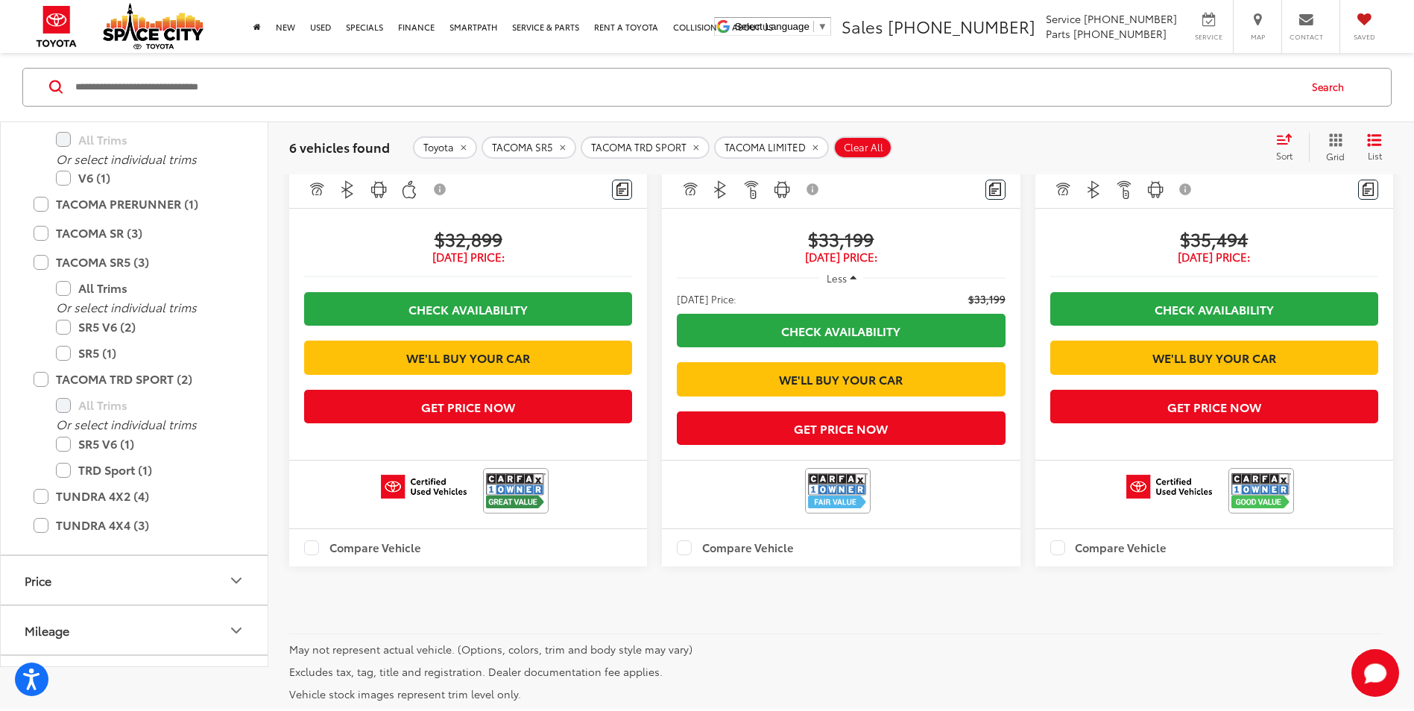
scroll to position [1260, 0]
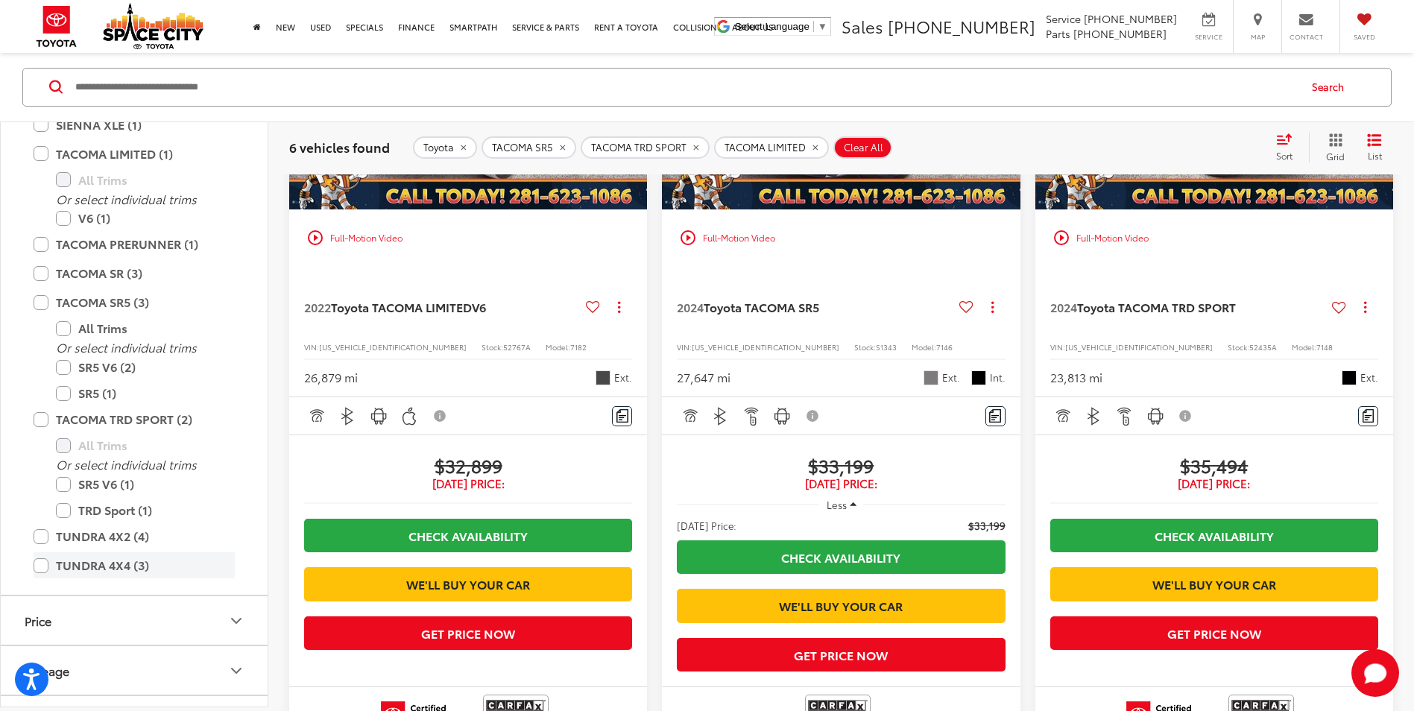
click at [38, 567] on label "TUNDRA 4X4 (3)" at bounding box center [134, 565] width 201 height 26
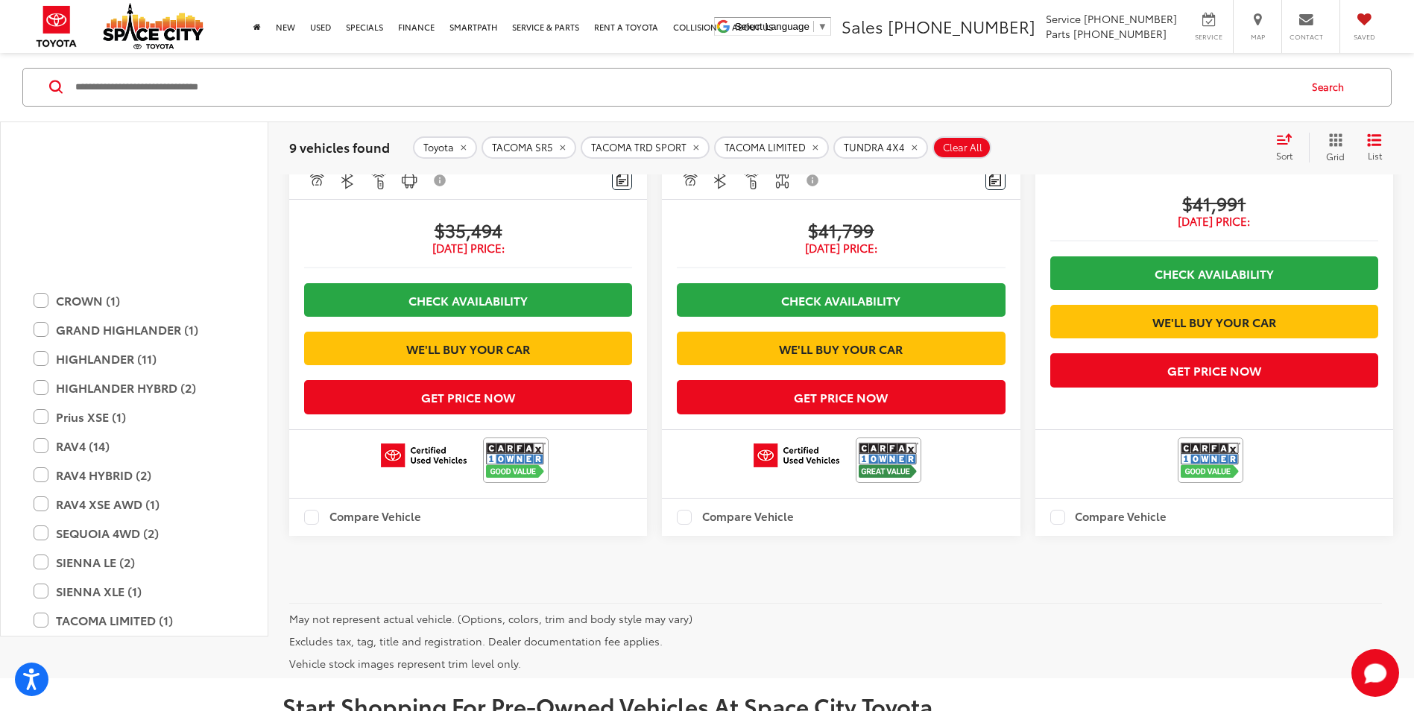
scroll to position [820, 0]
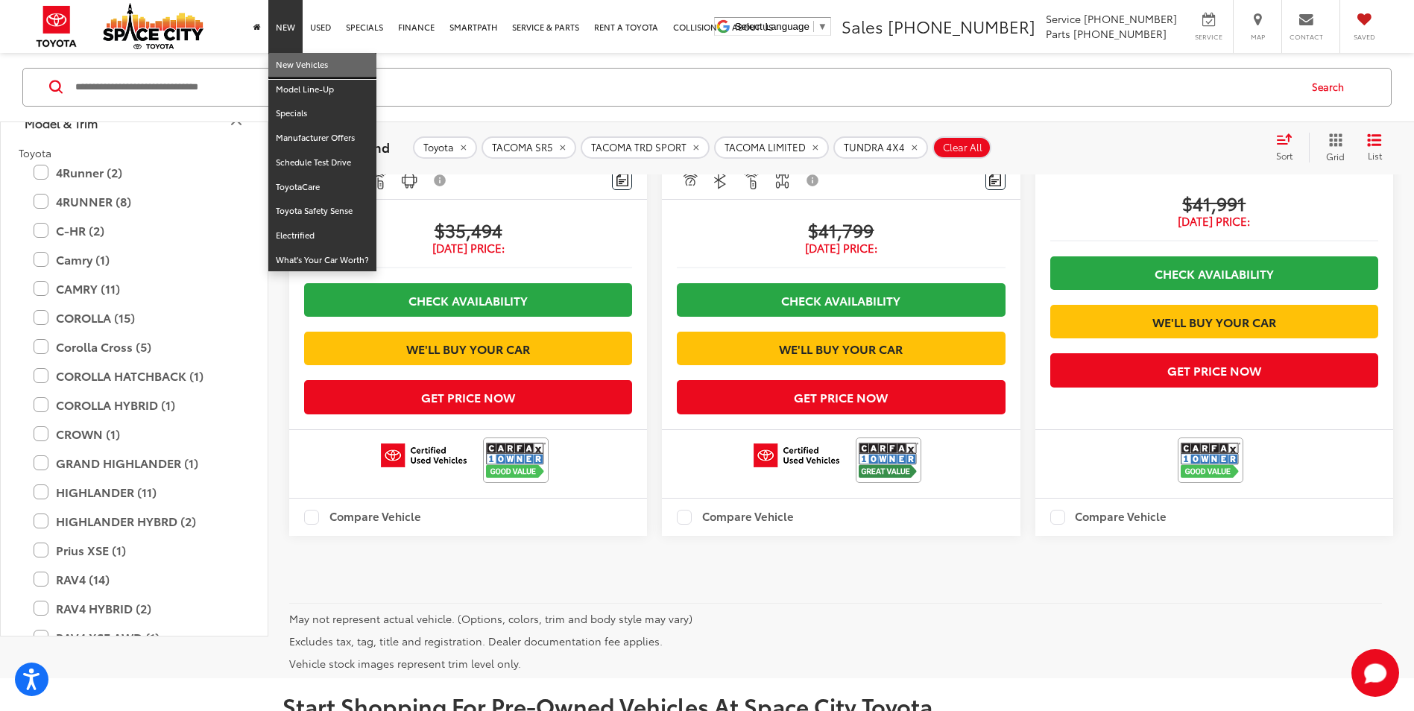
click at [280, 63] on link "New Vehicles" at bounding box center [322, 65] width 108 height 25
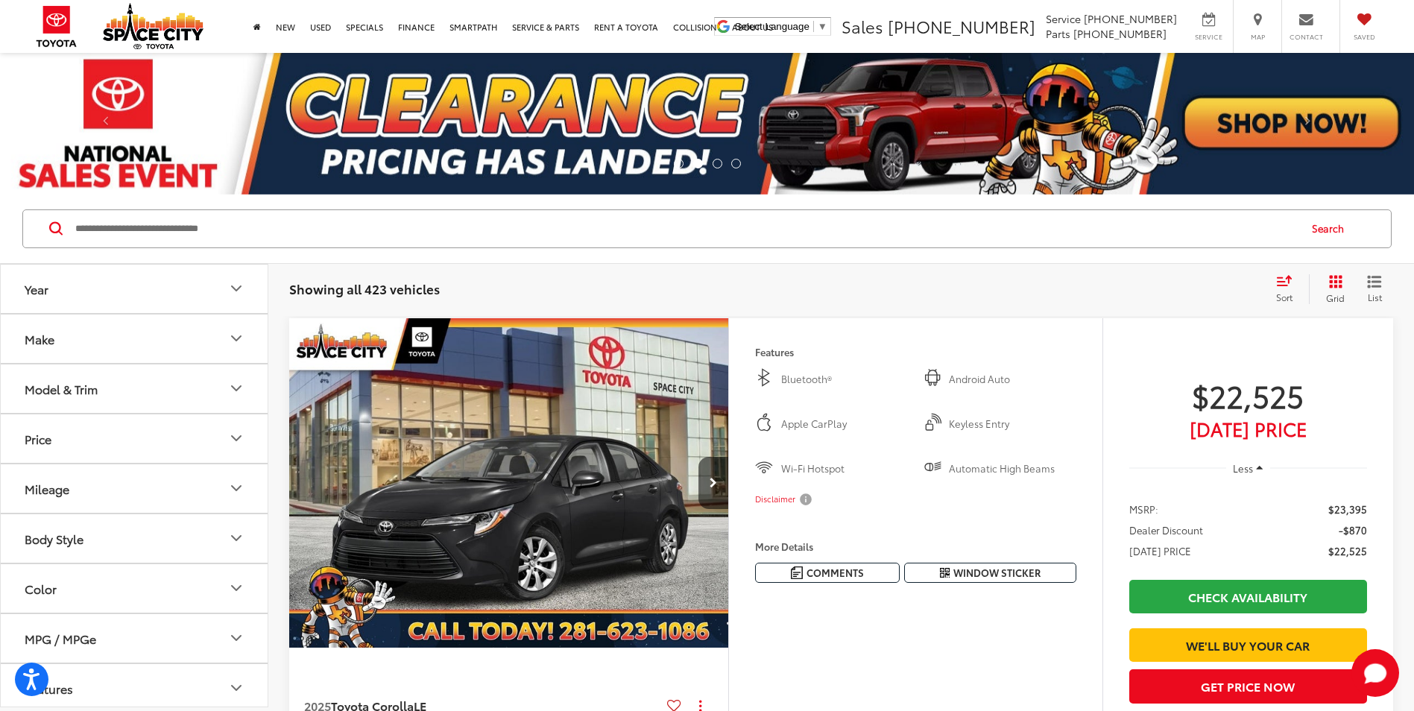
click at [232, 391] on icon "Model & Trim" at bounding box center [236, 389] width 18 height 18
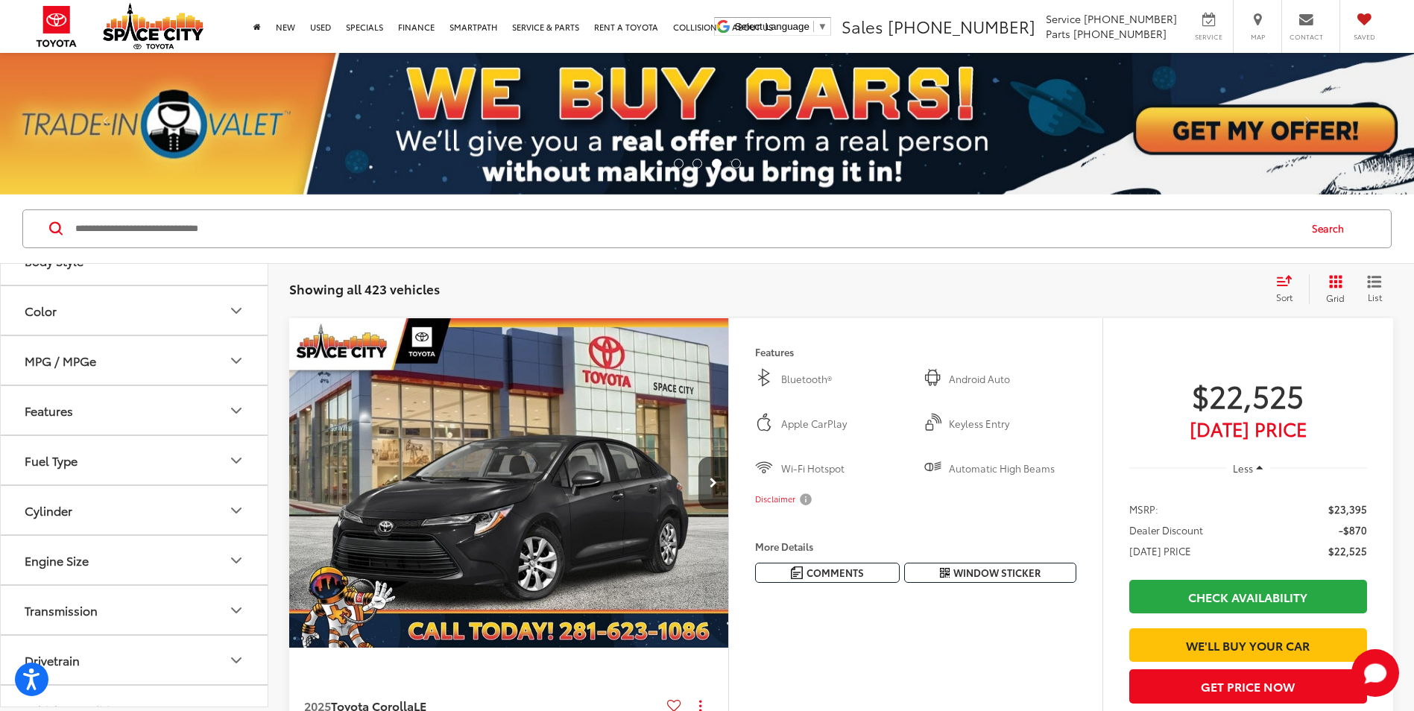
scroll to position [811, 0]
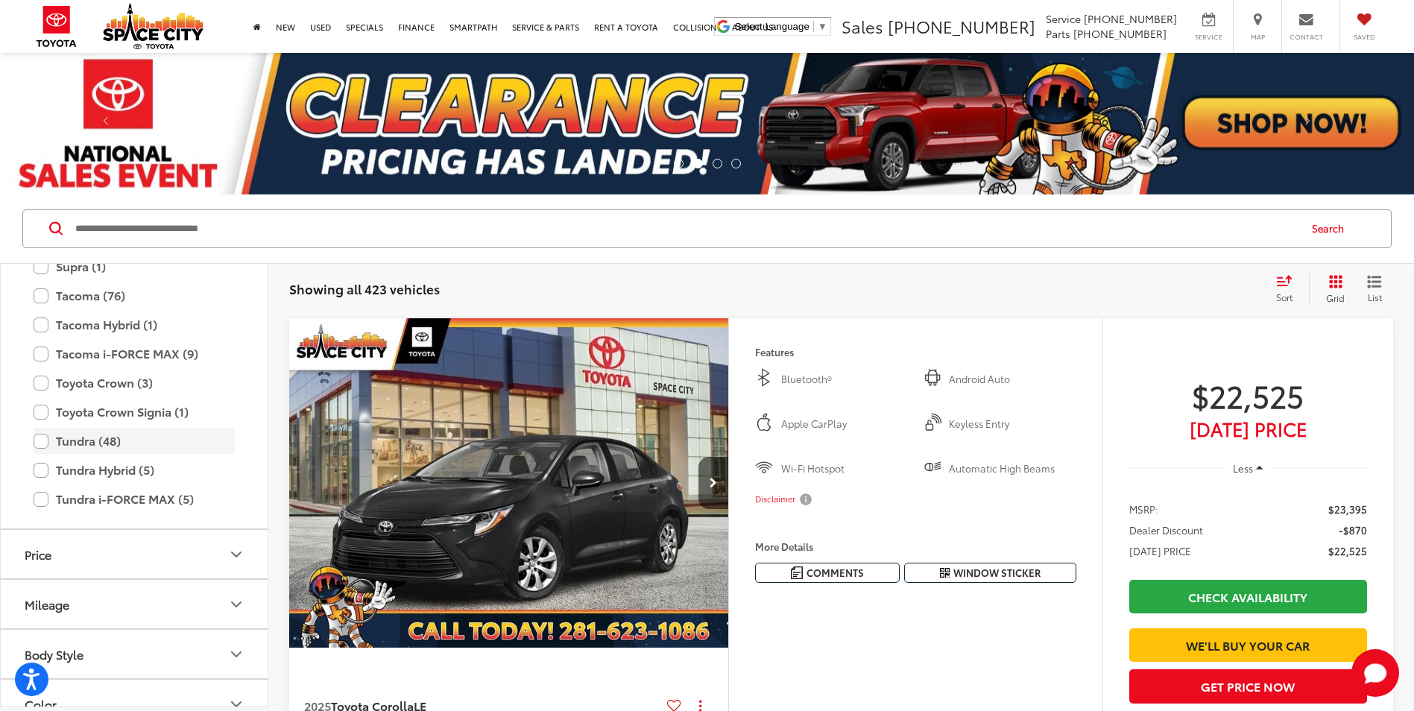
click at [40, 444] on label "Tundra (48)" at bounding box center [134, 441] width 201 height 26
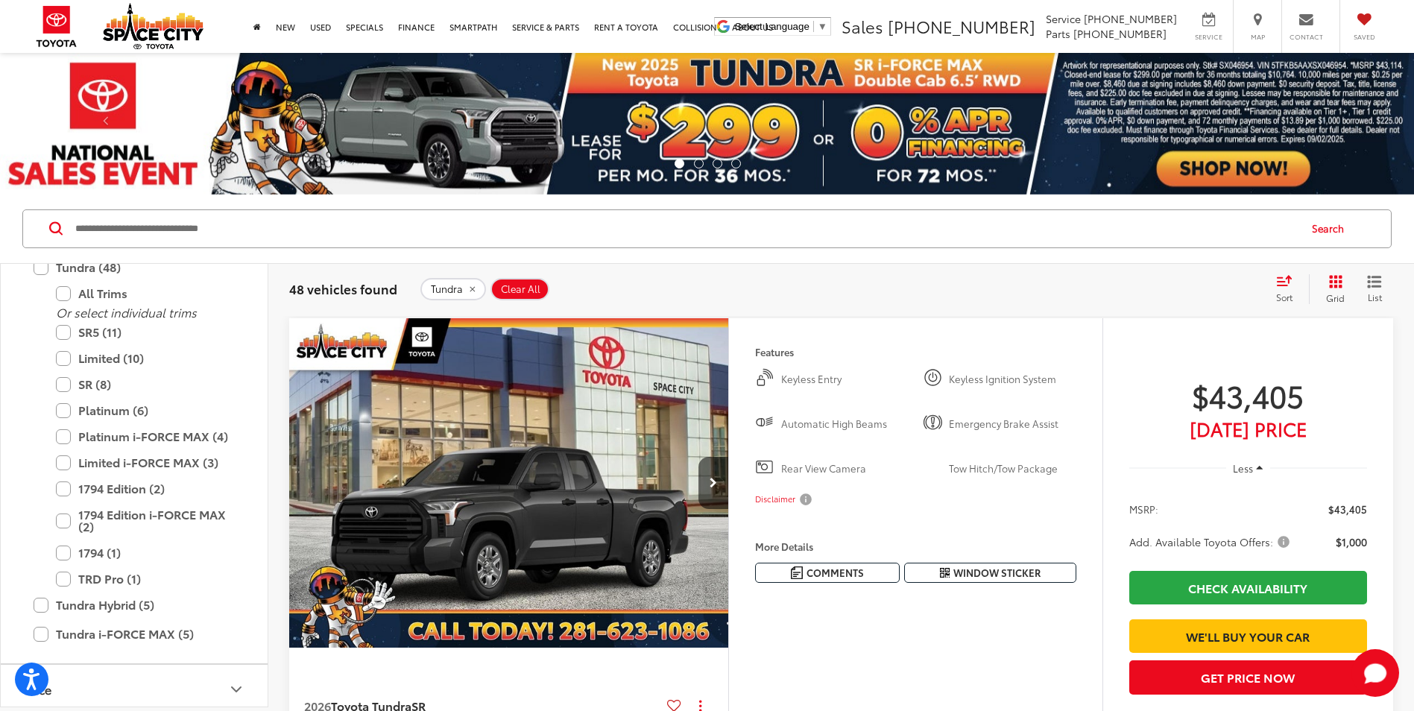
scroll to position [950, 0]
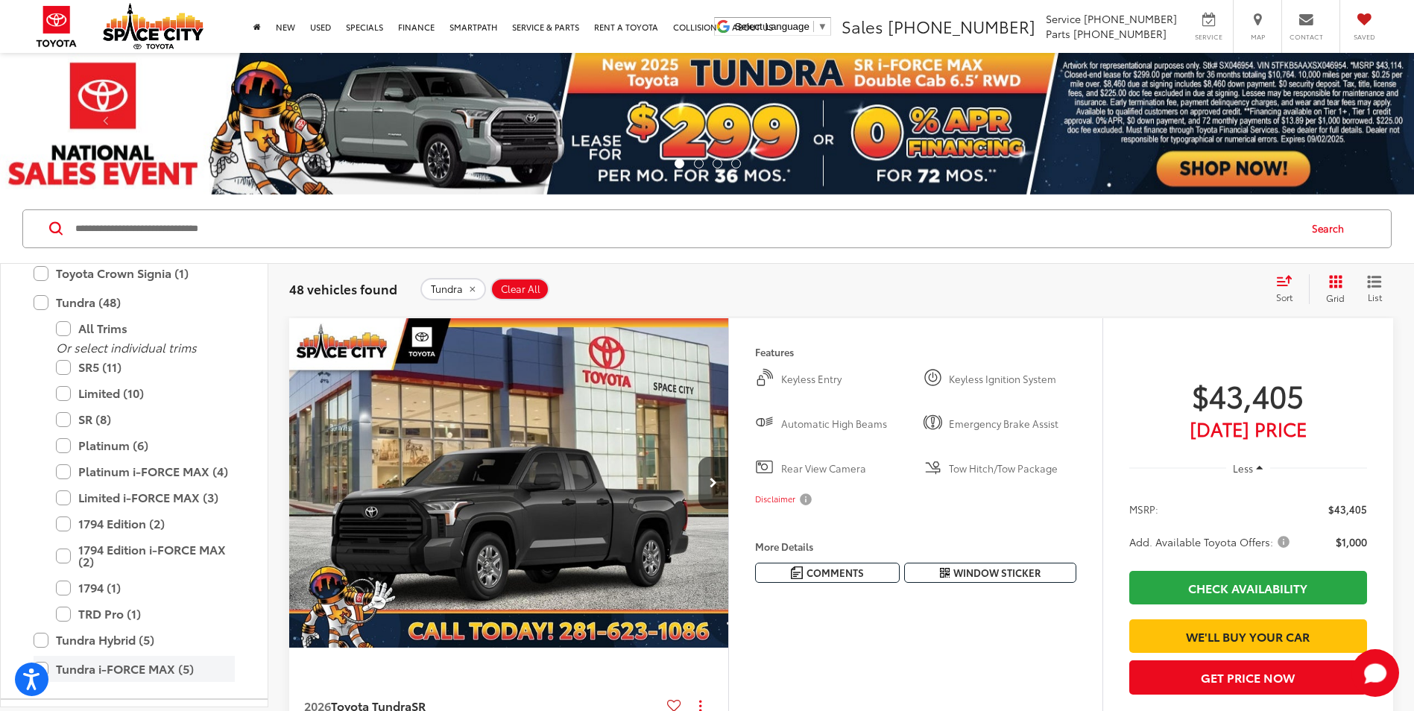
click at [48, 670] on label "Tundra i-FORCE MAX (5)" at bounding box center [134, 669] width 201 height 26
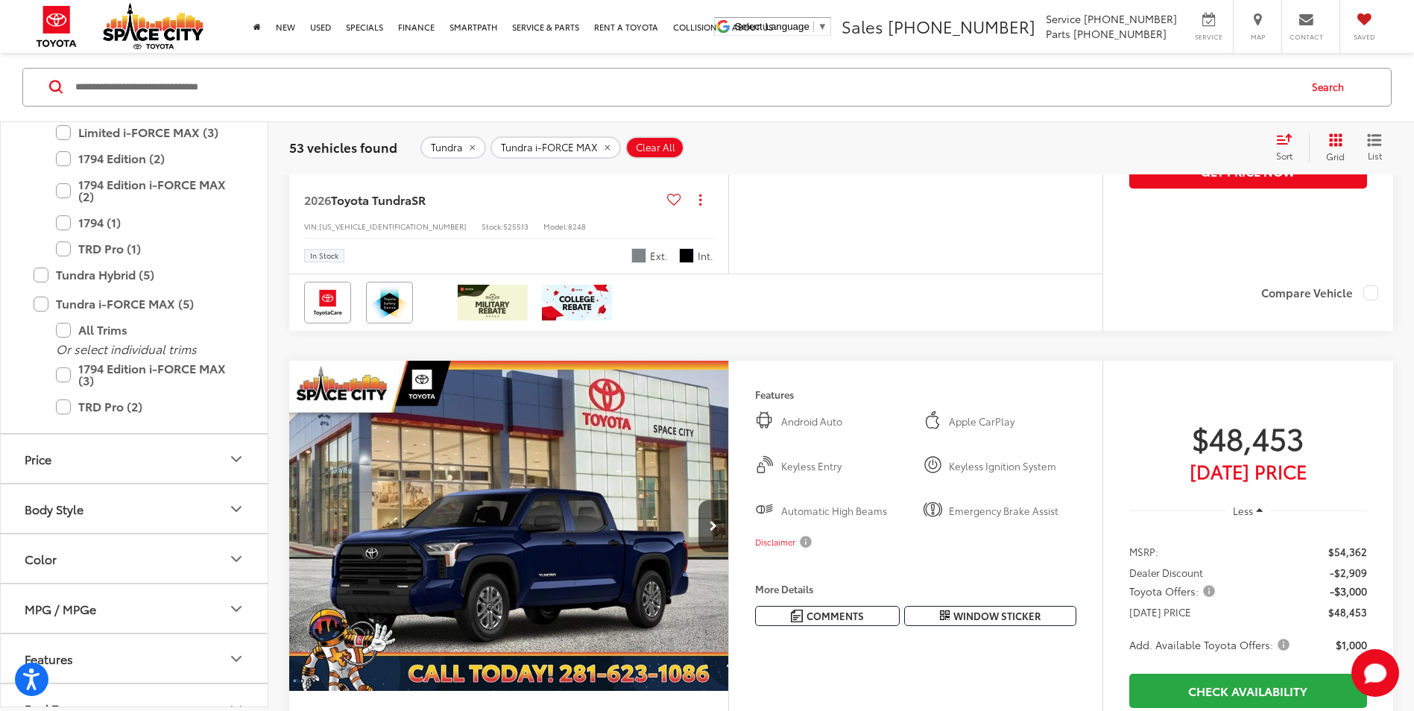
scroll to position [2386, 0]
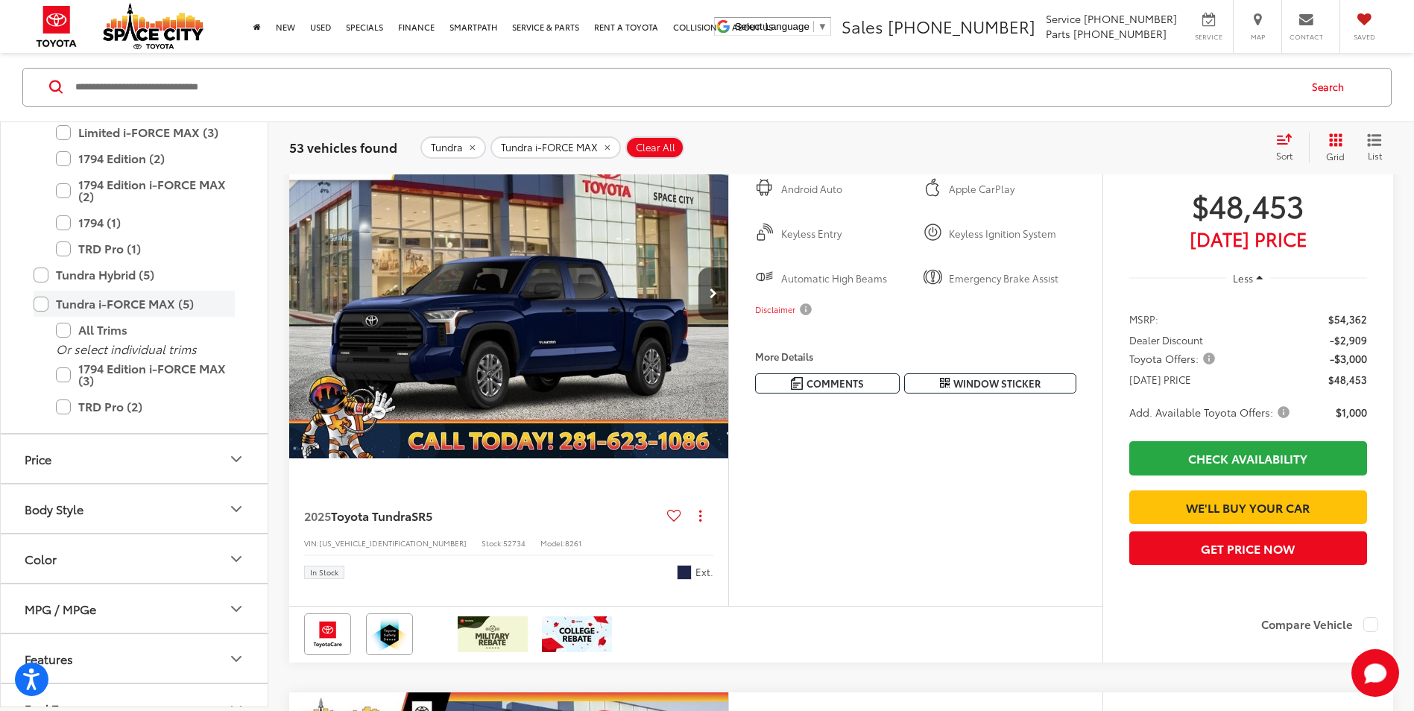
click at [39, 306] on label "Tundra i-FORCE MAX (5)" at bounding box center [134, 305] width 201 height 26
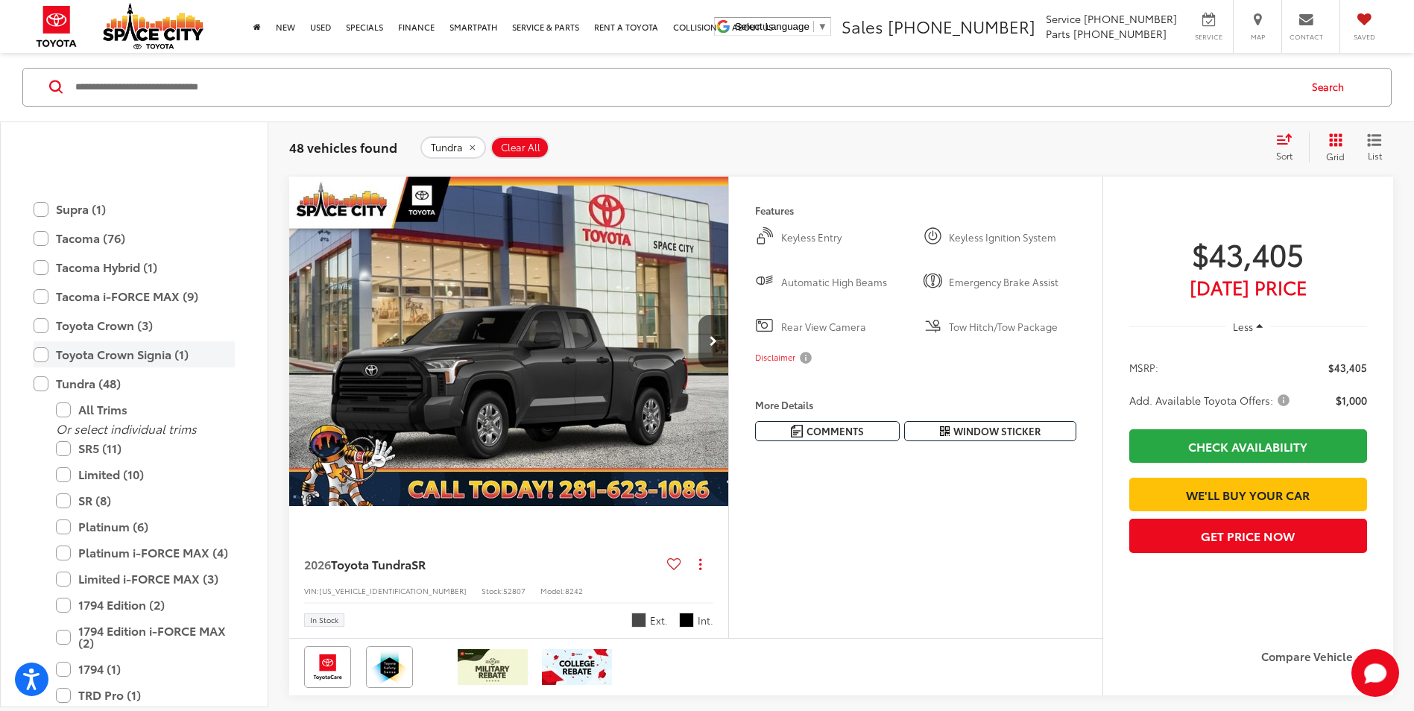
scroll to position [726, 0]
click at [40, 382] on label "Tundra (48)" at bounding box center [134, 385] width 201 height 26
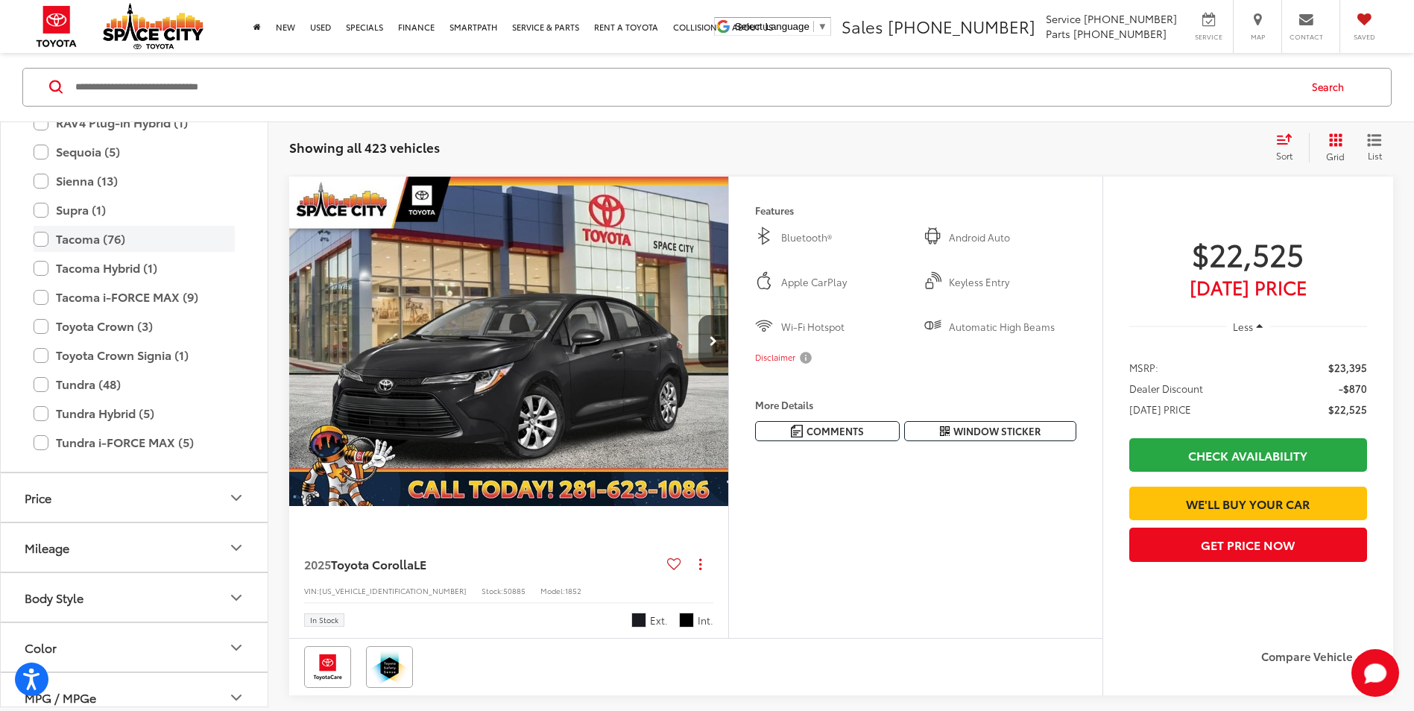
click at [34, 242] on label "Tacoma (76)" at bounding box center [134, 240] width 201 height 26
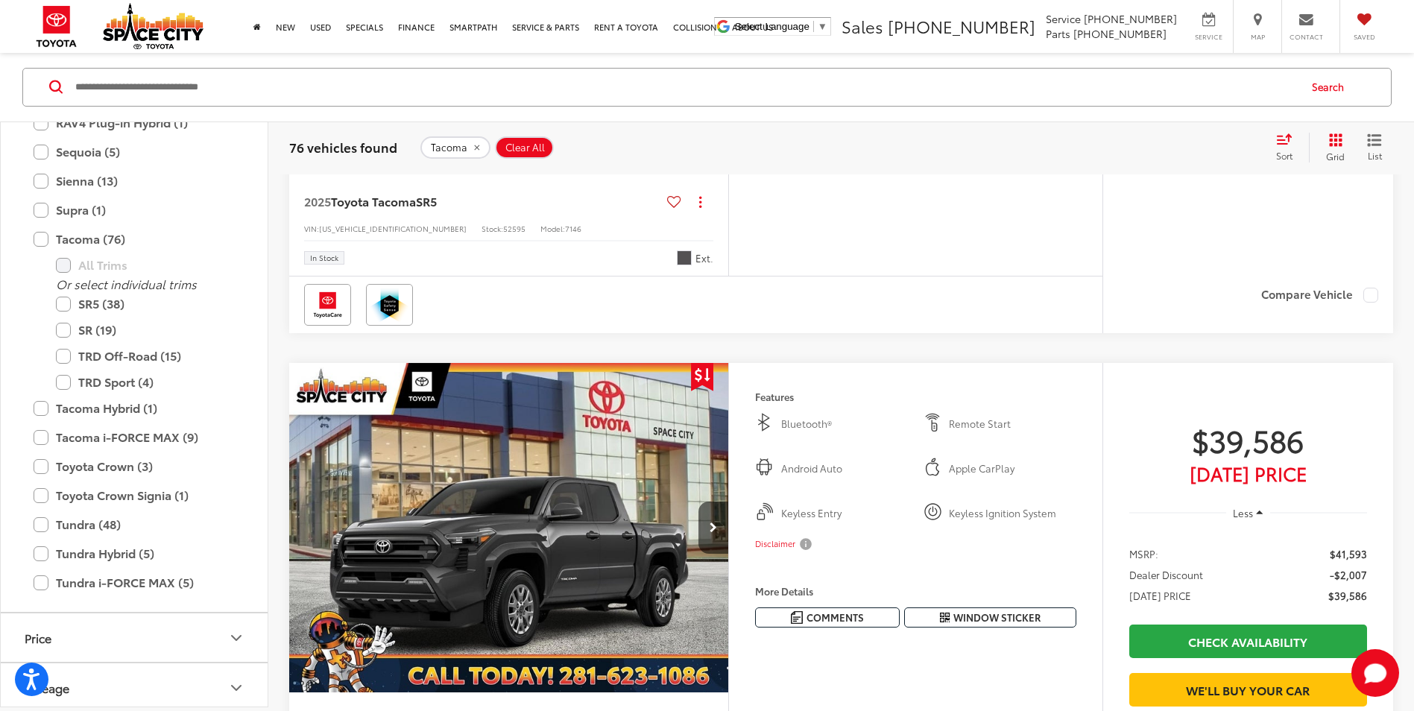
scroll to position [4541, 0]
